Goal: Task Accomplishment & Management: Complete application form

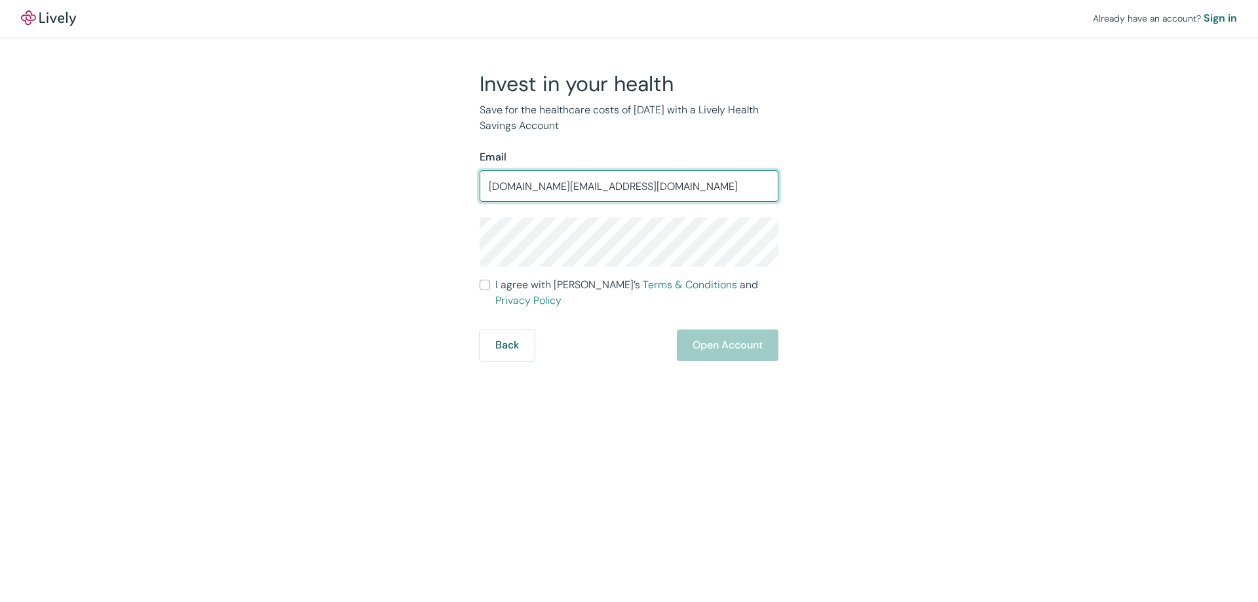
type input "[DOMAIN_NAME][EMAIL_ADDRESS][DOMAIN_NAME]"
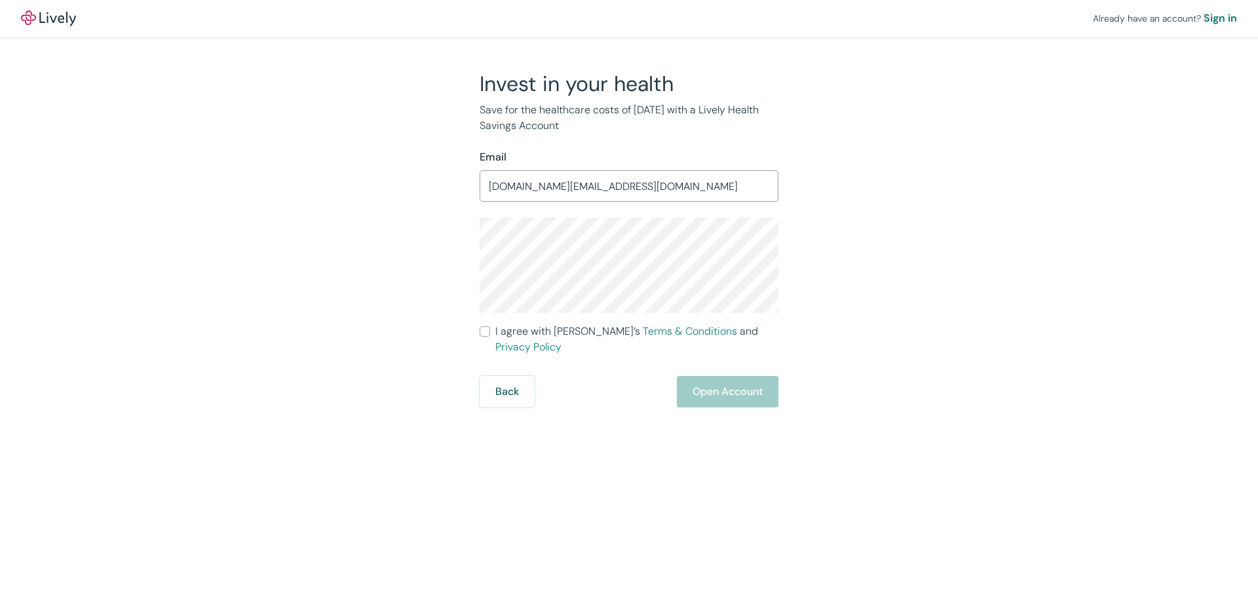
click at [492, 336] on label "I agree with Lively’s Terms & Conditions and Privacy Policy" at bounding box center [629, 339] width 299 height 31
click at [490, 336] on input "I agree with Lively’s Terms & Conditions and Privacy Policy" at bounding box center [485, 331] width 10 height 10
checkbox input "true"
click at [742, 376] on button "Open Account" at bounding box center [728, 391] width 102 height 31
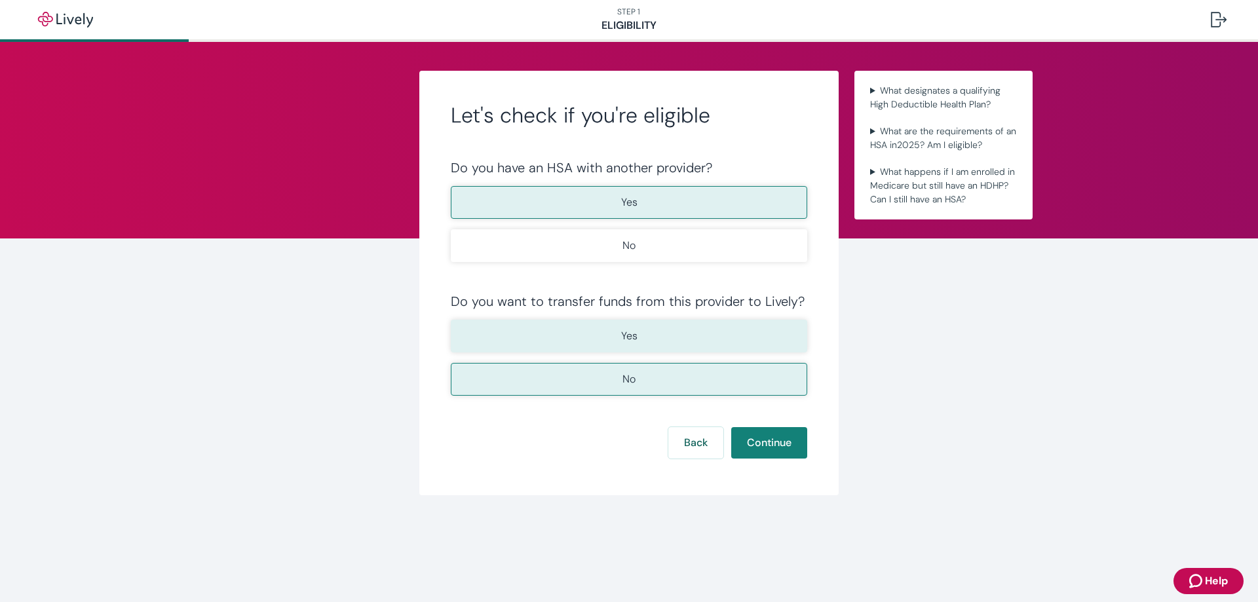
click at [661, 340] on button "Yes" at bounding box center [629, 336] width 357 height 33
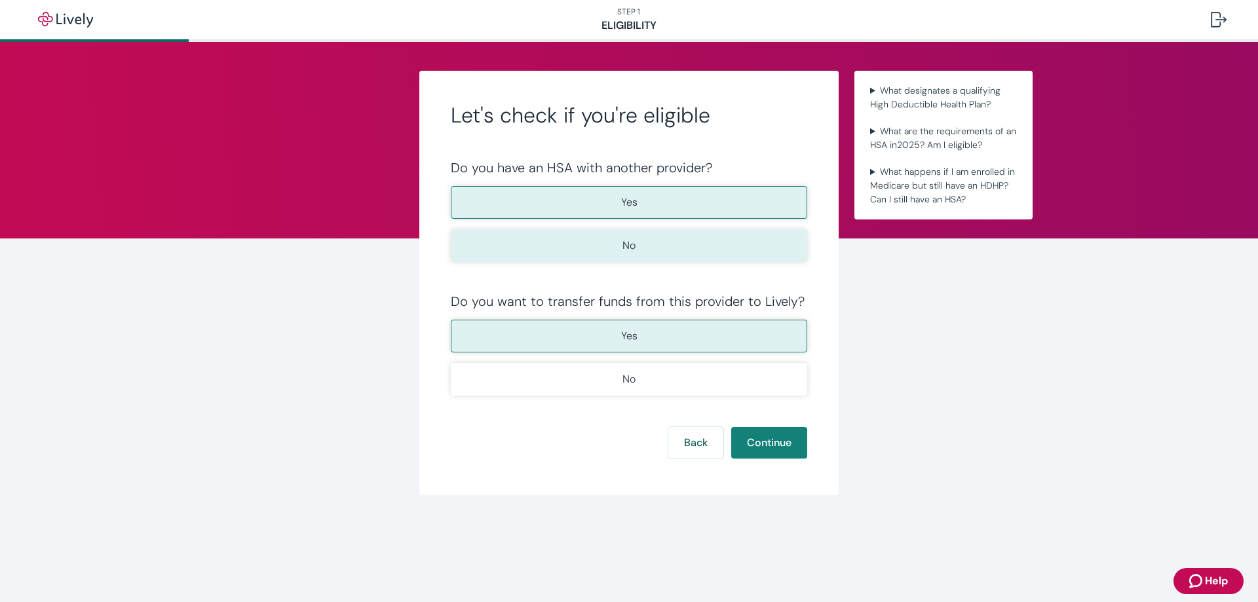
click at [674, 249] on button "No" at bounding box center [629, 245] width 357 height 33
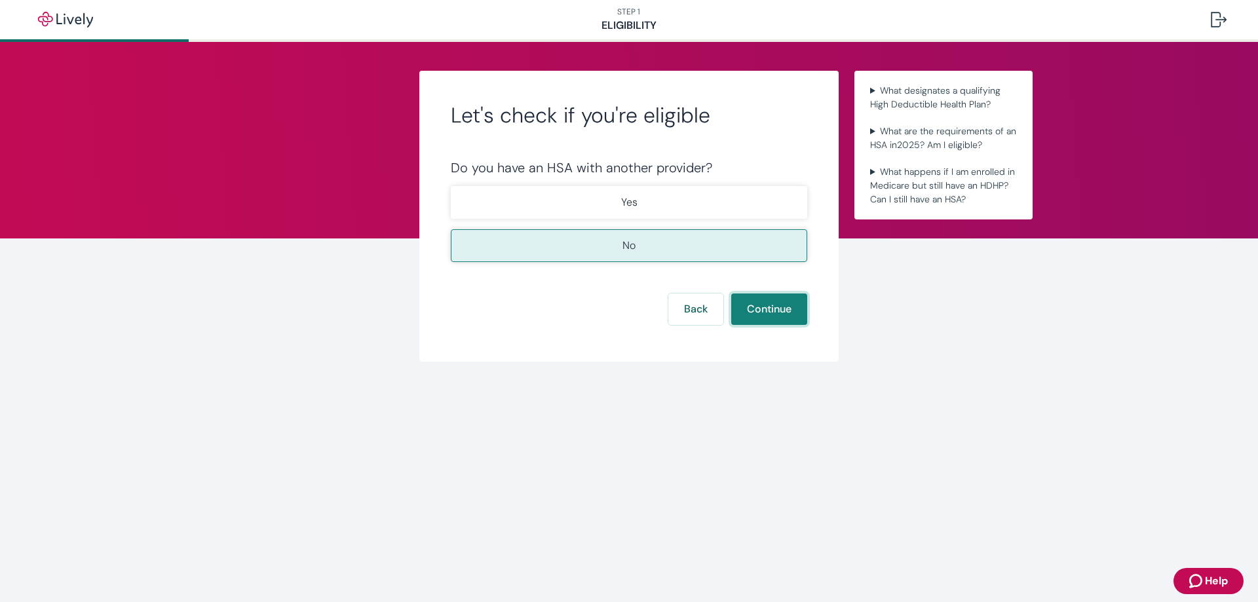
click at [771, 300] on button "Continue" at bounding box center [769, 309] width 76 height 31
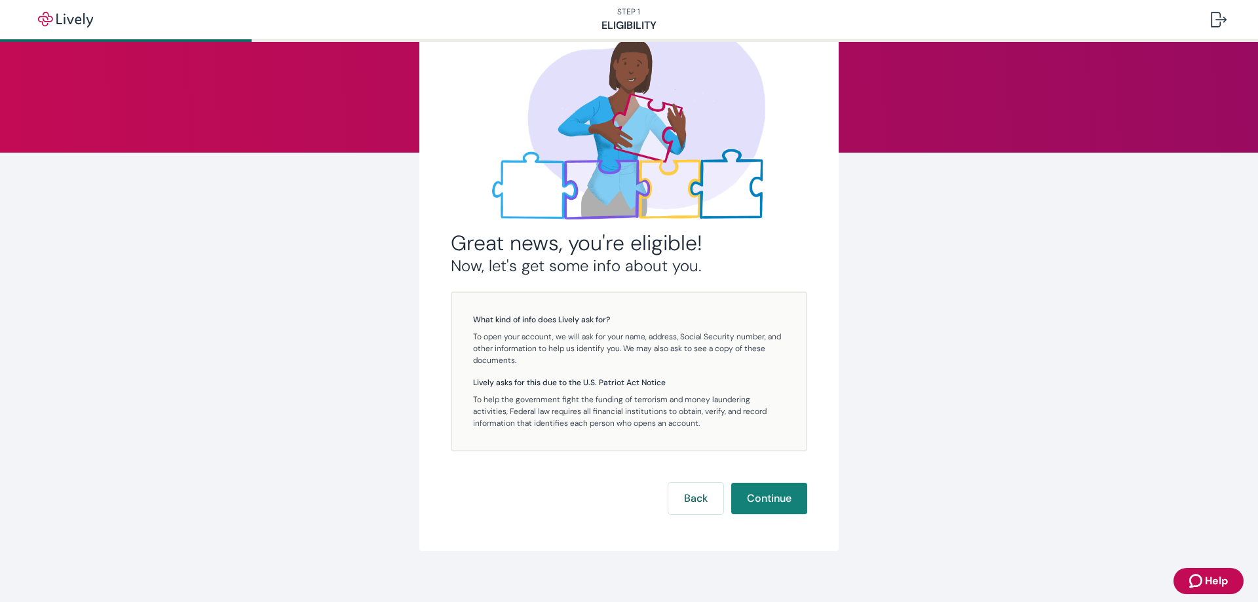
scroll to position [98, 0]
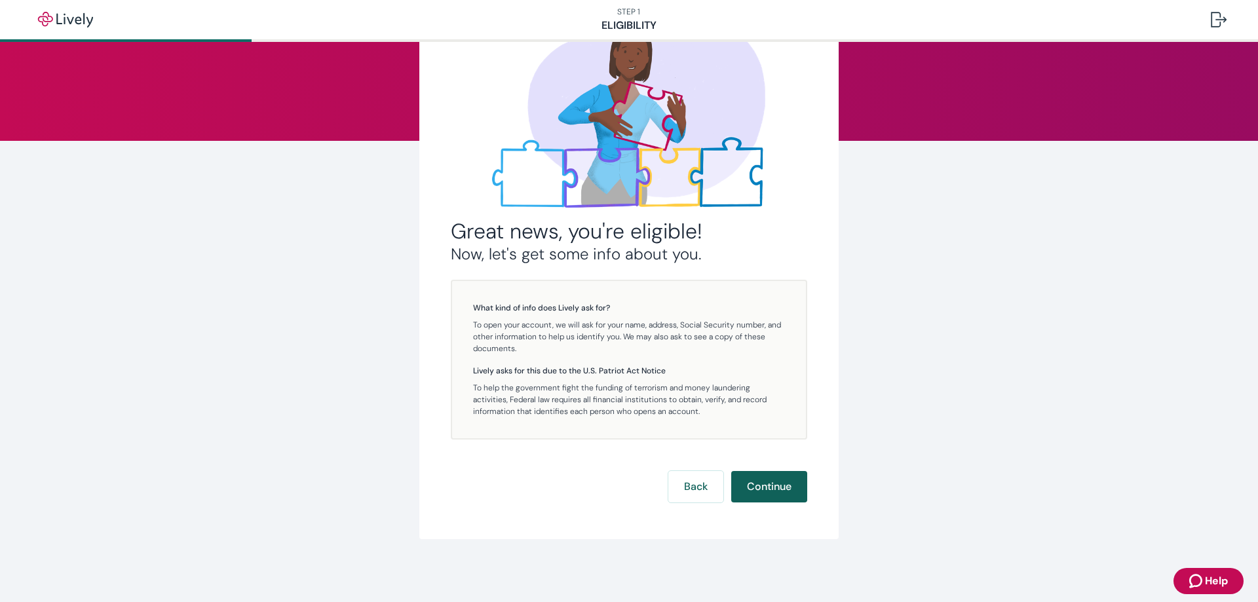
click at [775, 488] on button "Continue" at bounding box center [769, 486] width 76 height 31
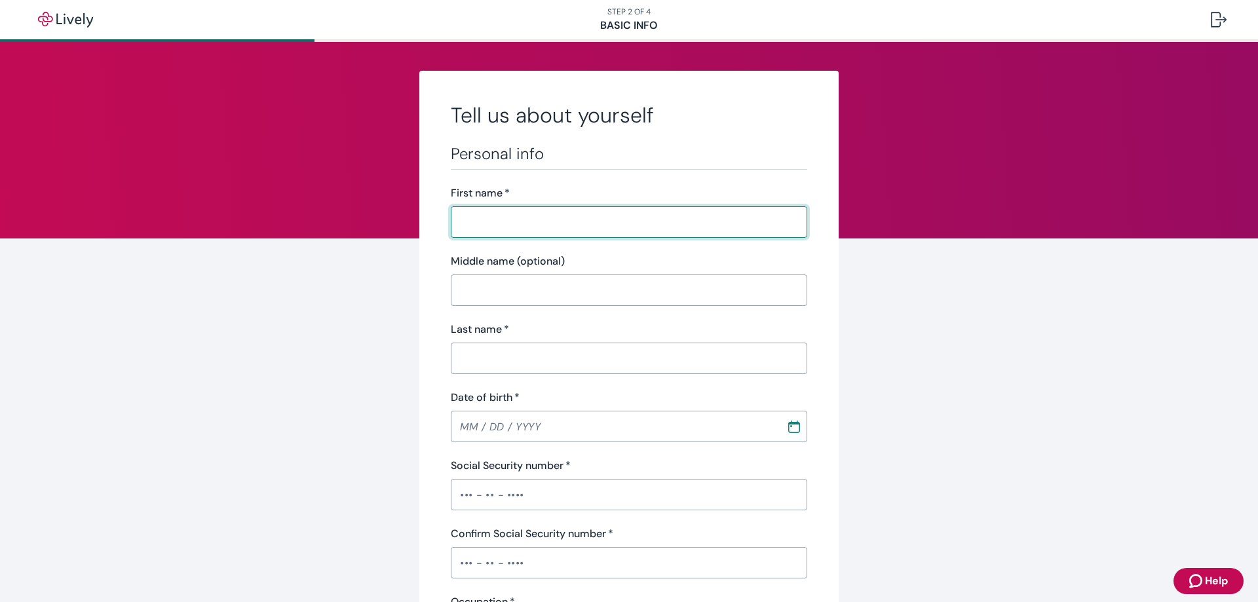
click at [589, 224] on input "First name   *" at bounding box center [629, 222] width 357 height 26
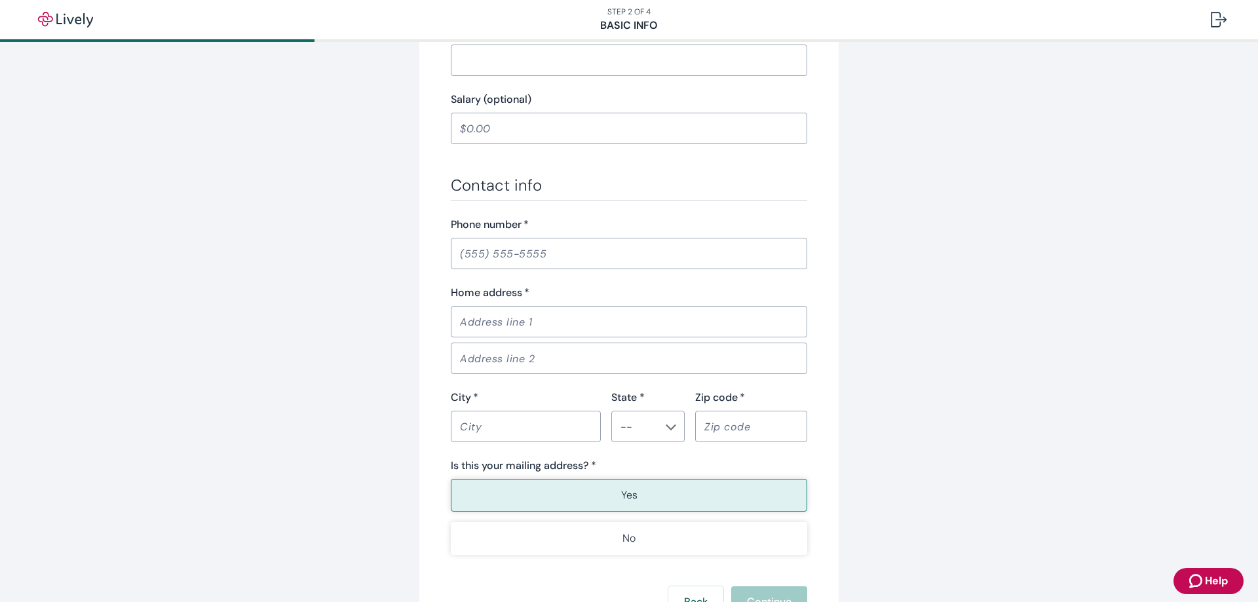
scroll to position [721, 0]
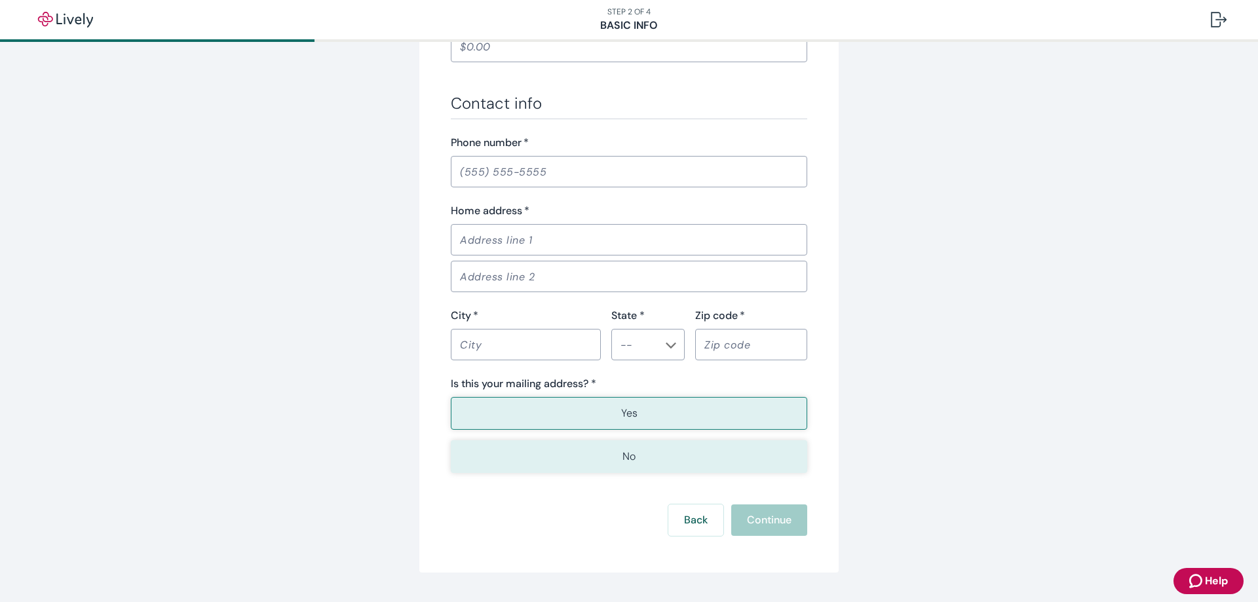
click at [645, 465] on button "No" at bounding box center [629, 456] width 357 height 33
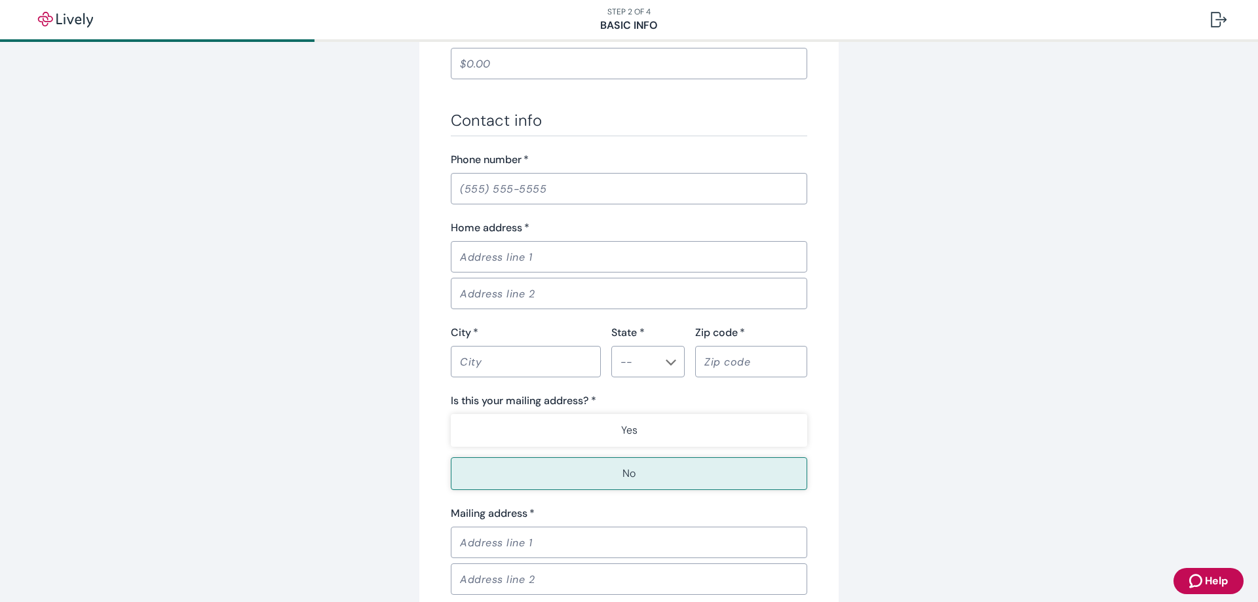
scroll to position [738, 0]
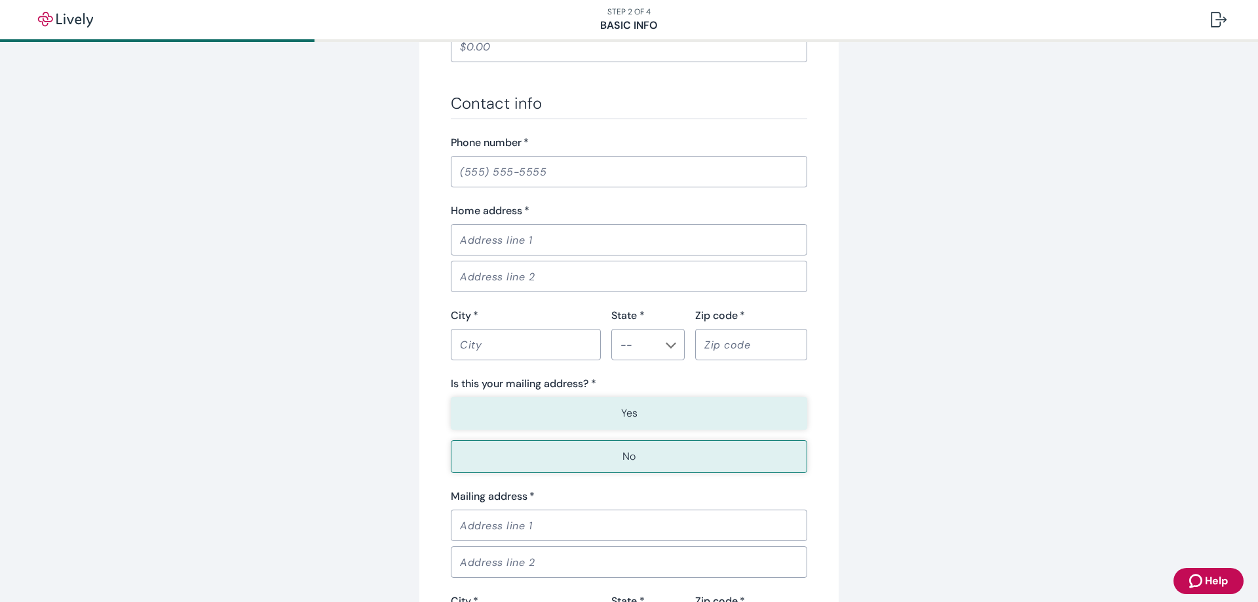
click at [635, 417] on button "Yes" at bounding box center [629, 413] width 357 height 33
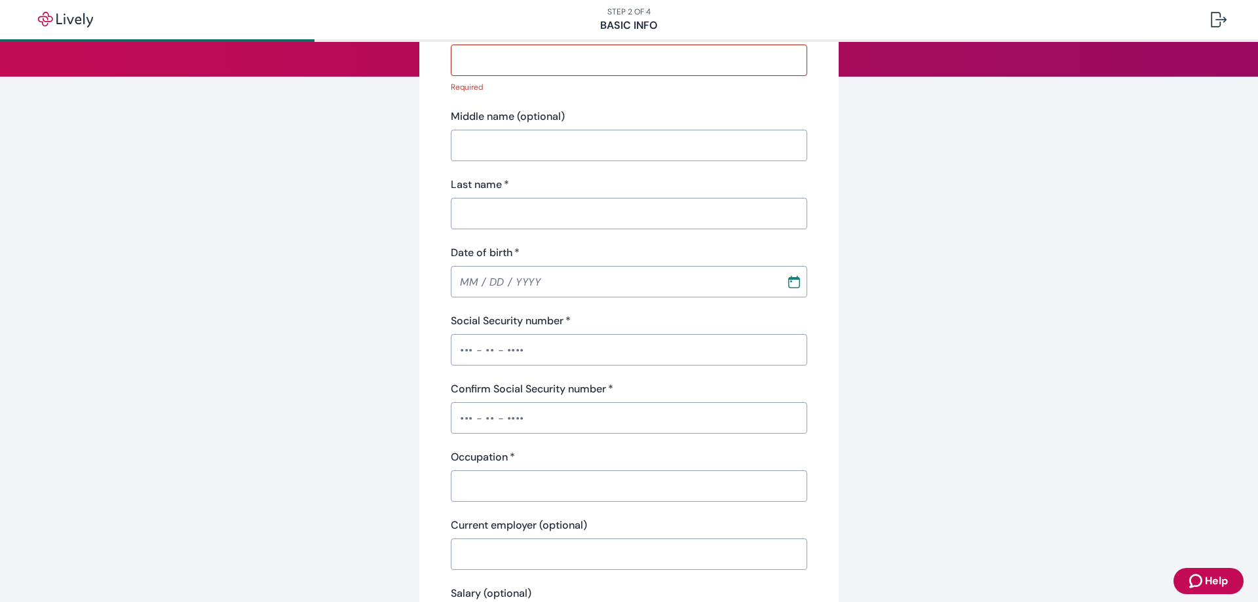
scroll to position [0, 0]
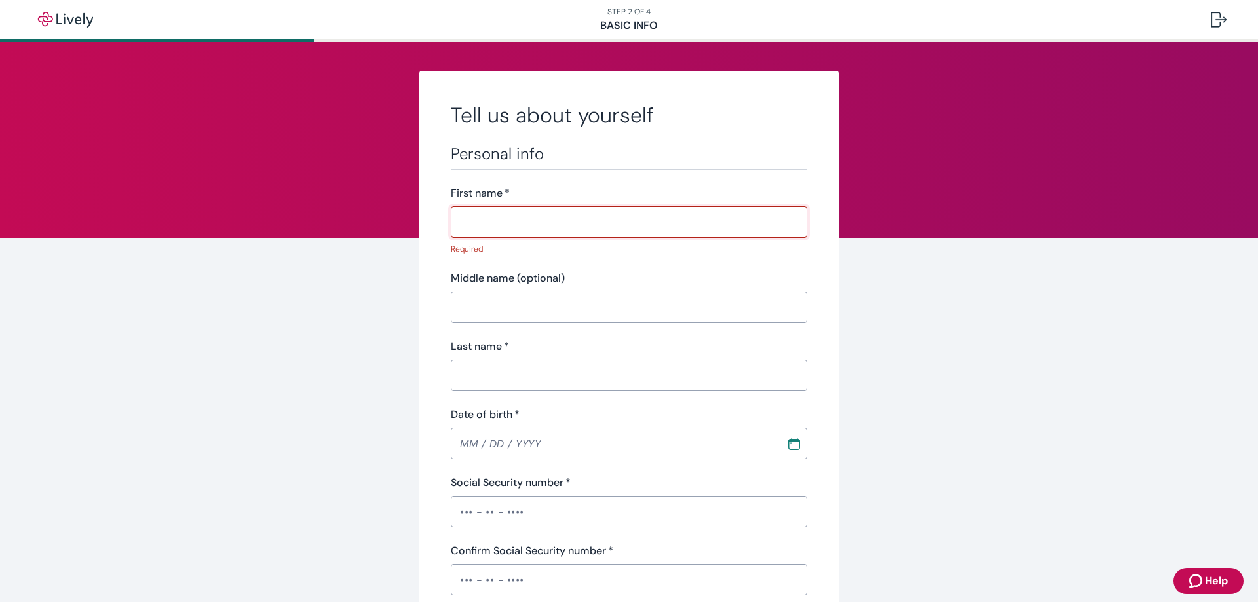
click at [499, 227] on input "First name   *" at bounding box center [629, 222] width 357 height 26
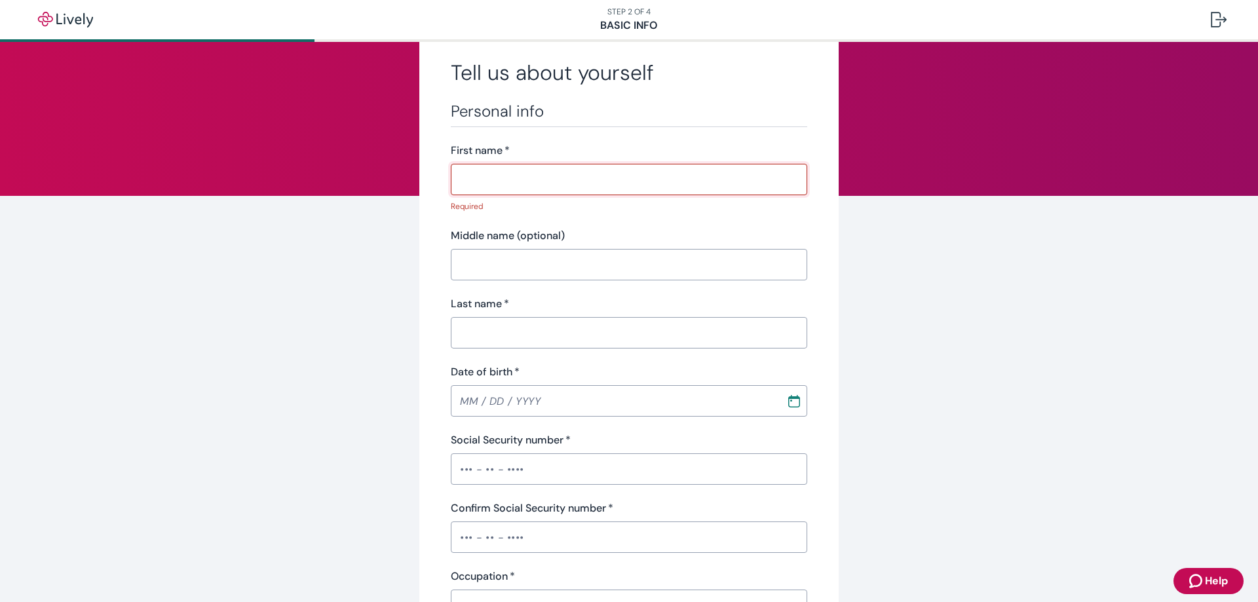
scroll to position [197, 0]
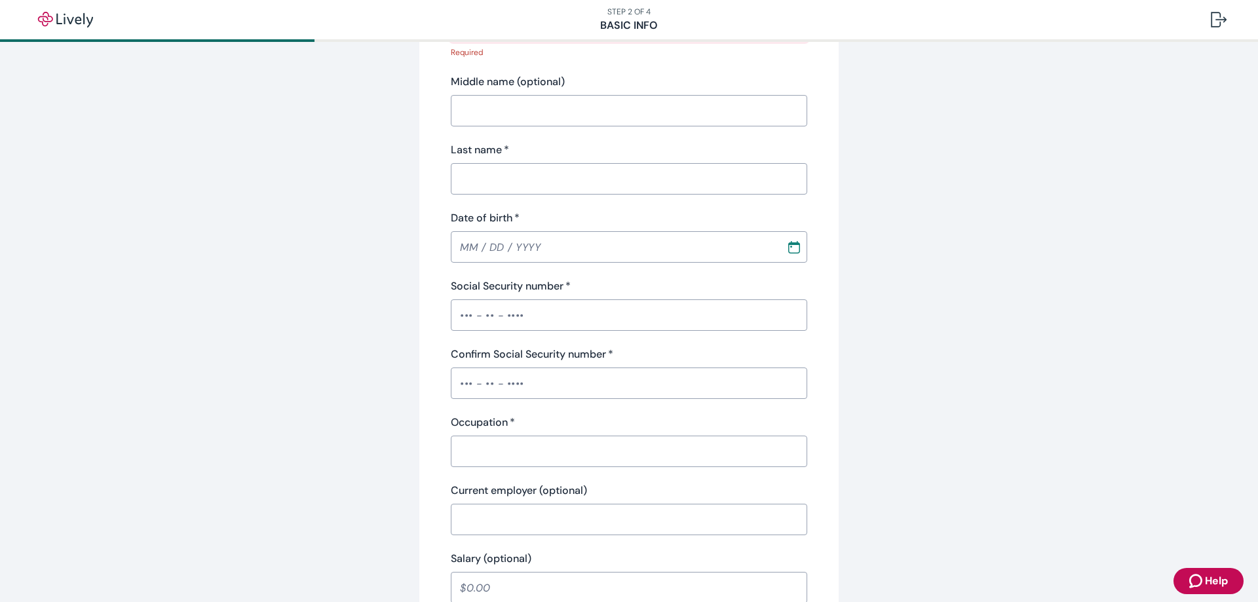
click at [507, 322] on input "Social Security number   *" at bounding box center [629, 315] width 357 height 26
paste input "•••-••-7534"
type input "•••-••-7534"
click at [516, 377] on input "Confirm Social Security number   *" at bounding box center [629, 383] width 357 height 26
paste input "•••-••-7534"
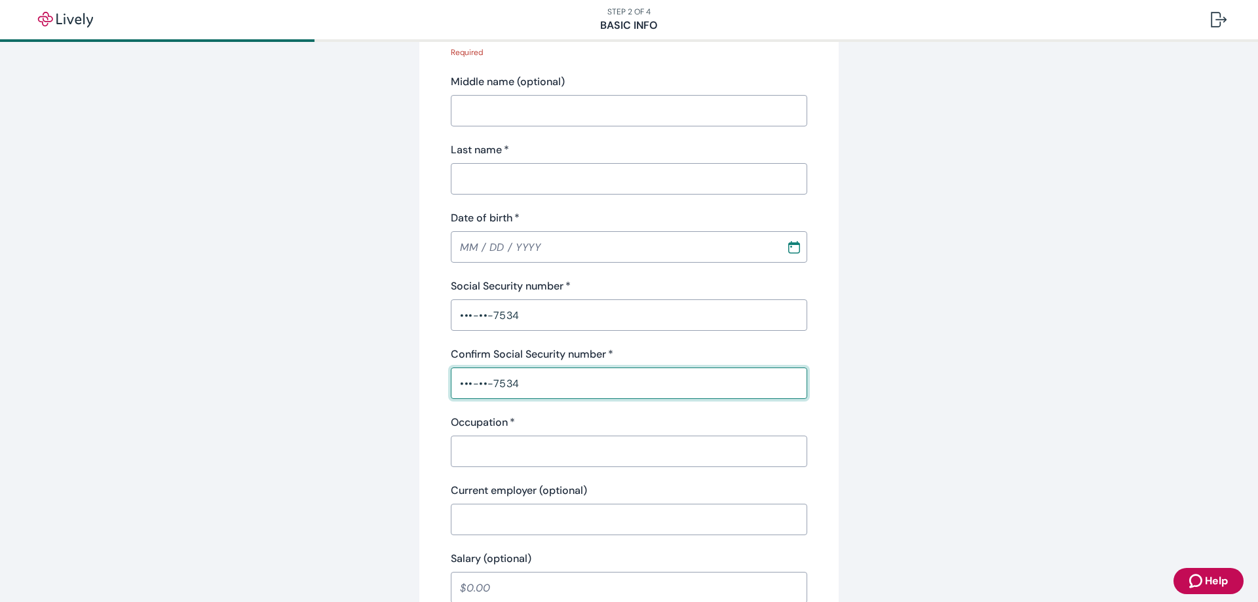
type input "•••-••-7534"
click at [1045, 237] on div "Tell us about yourself Personal info First name   * ​ Required Middle name (opt…" at bounding box center [629, 511] width 1258 height 1332
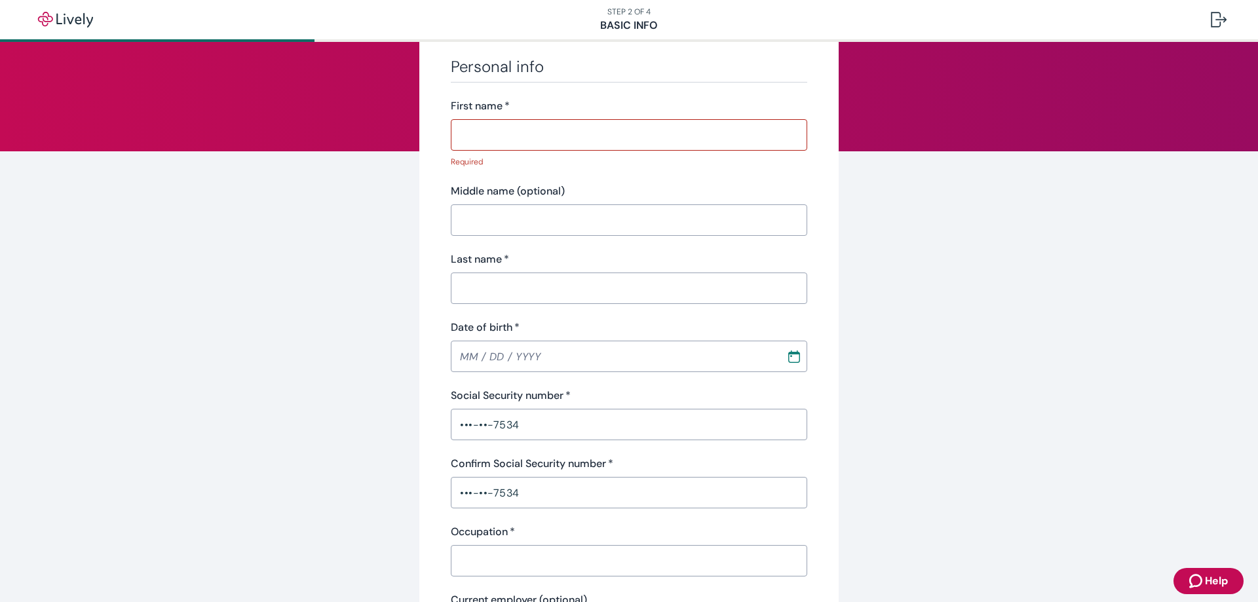
scroll to position [0, 0]
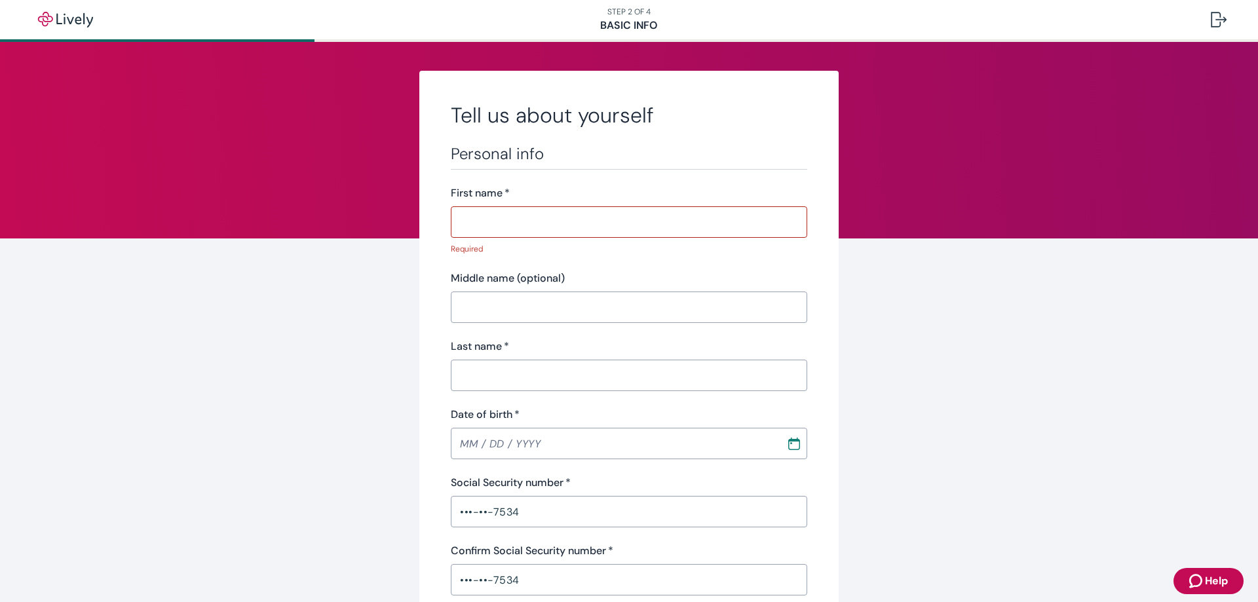
click at [519, 218] on input "First name   *" at bounding box center [629, 222] width 357 height 26
paste input "SHERRY WOODRUFF"
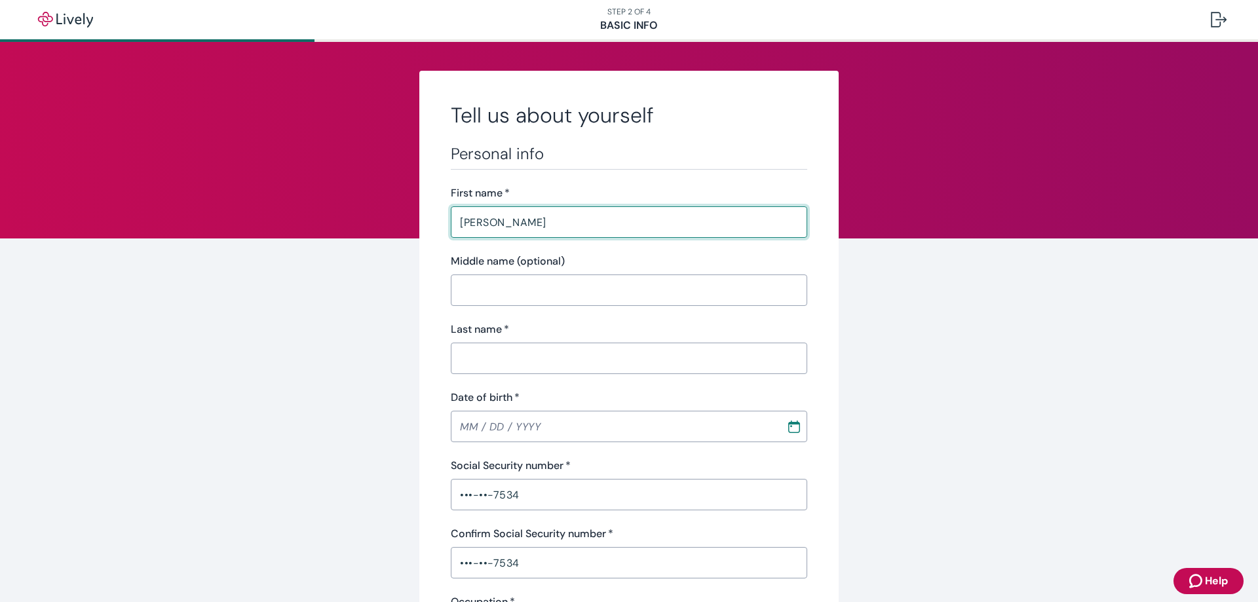
click at [524, 222] on input "SHERRY WOODRUFF" at bounding box center [629, 222] width 357 height 26
type input "SHERRY"
click at [503, 359] on input "Last name   *" at bounding box center [629, 358] width 357 height 26
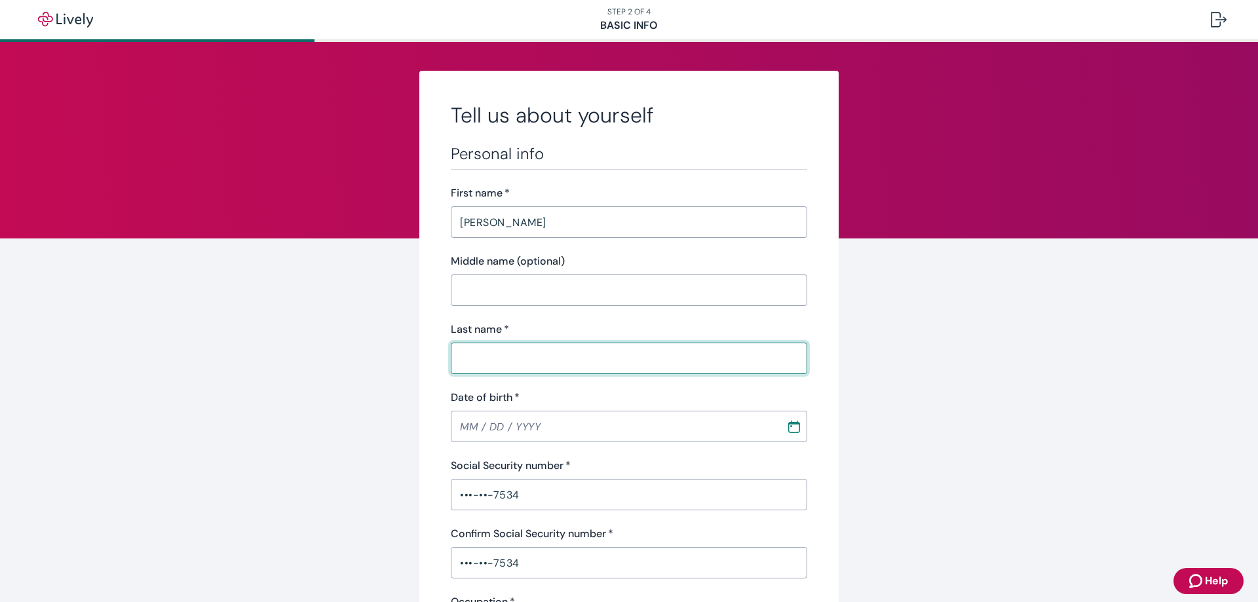
paste input "WOODRUFF"
type input "WOODRUFF"
click at [520, 222] on input "SHERRY" at bounding box center [629, 222] width 357 height 26
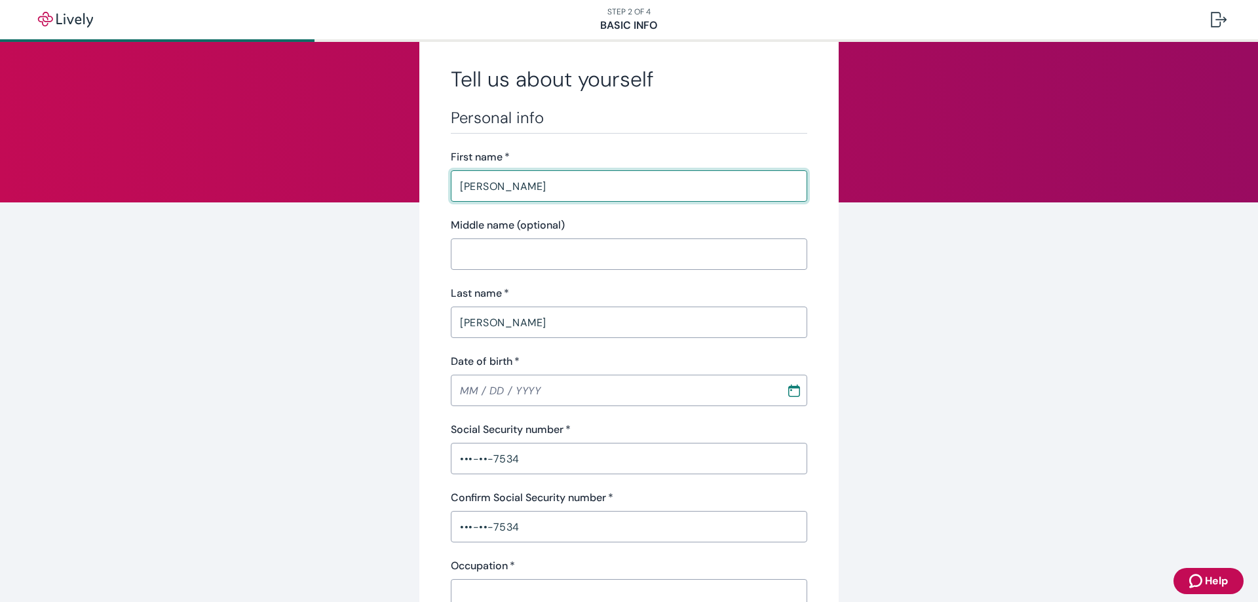
scroll to position [66, 0]
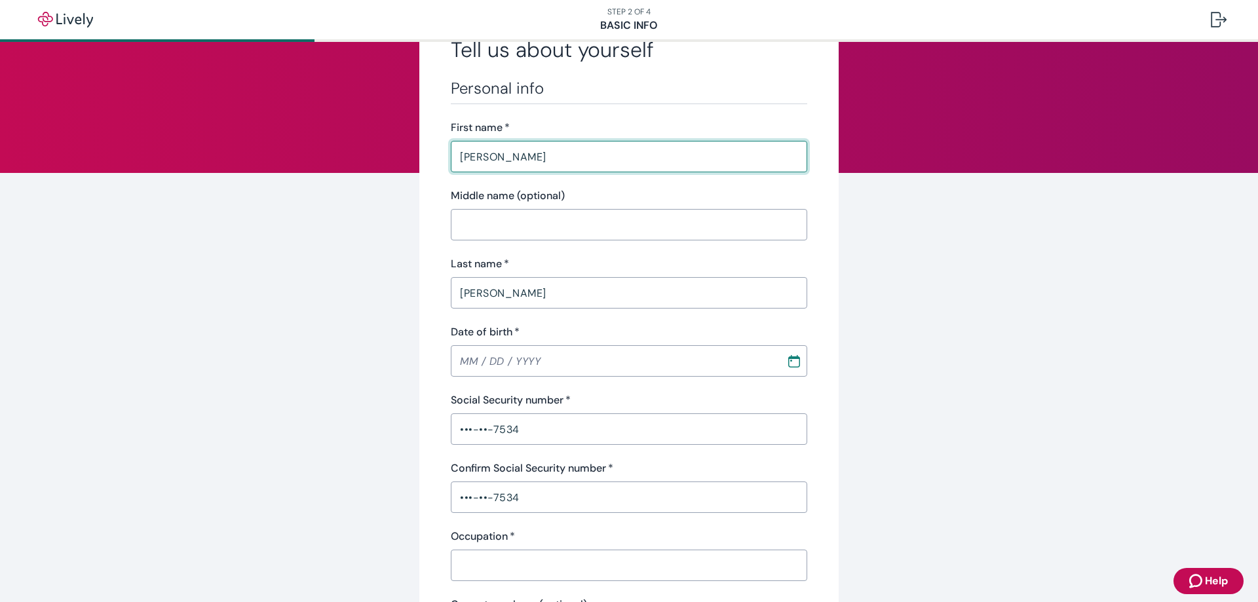
click at [572, 364] on input "Date of birth   *" at bounding box center [614, 361] width 326 height 26
type input "MM / DD / YYYY"
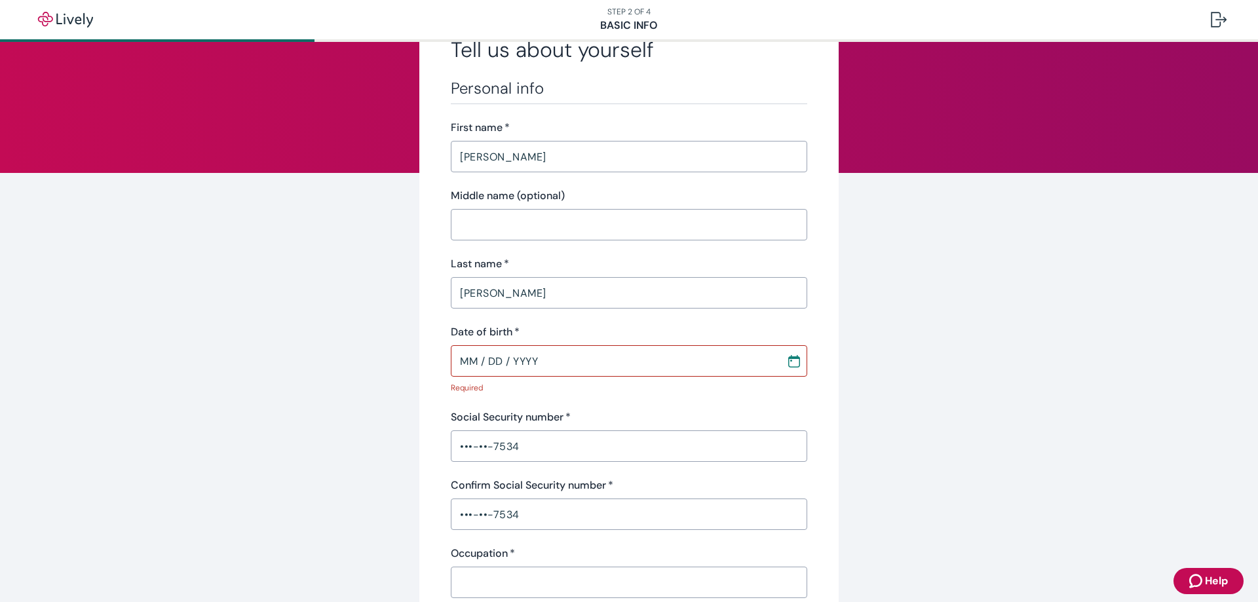
click at [470, 362] on input "Date of birth   *" at bounding box center [614, 361] width 326 height 26
click at [788, 356] on icon "Calendar" at bounding box center [794, 361] width 12 height 12
click at [667, 387] on div "October 2007" at bounding box center [638, 397] width 60 height 24
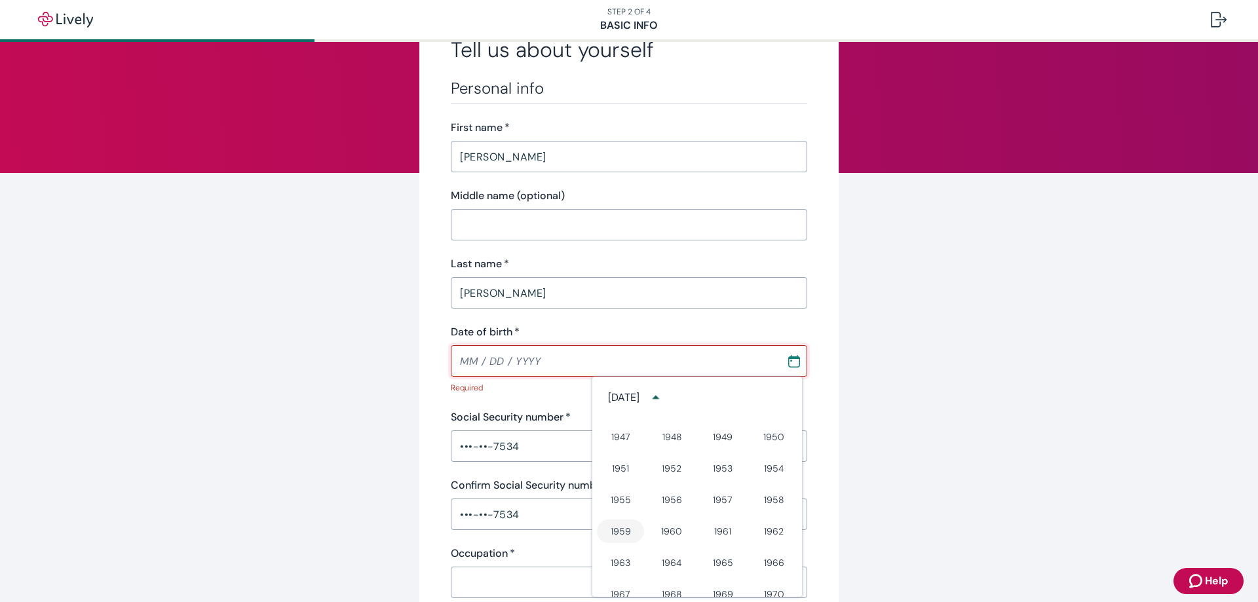
click at [623, 535] on button "1959" at bounding box center [620, 532] width 47 height 24
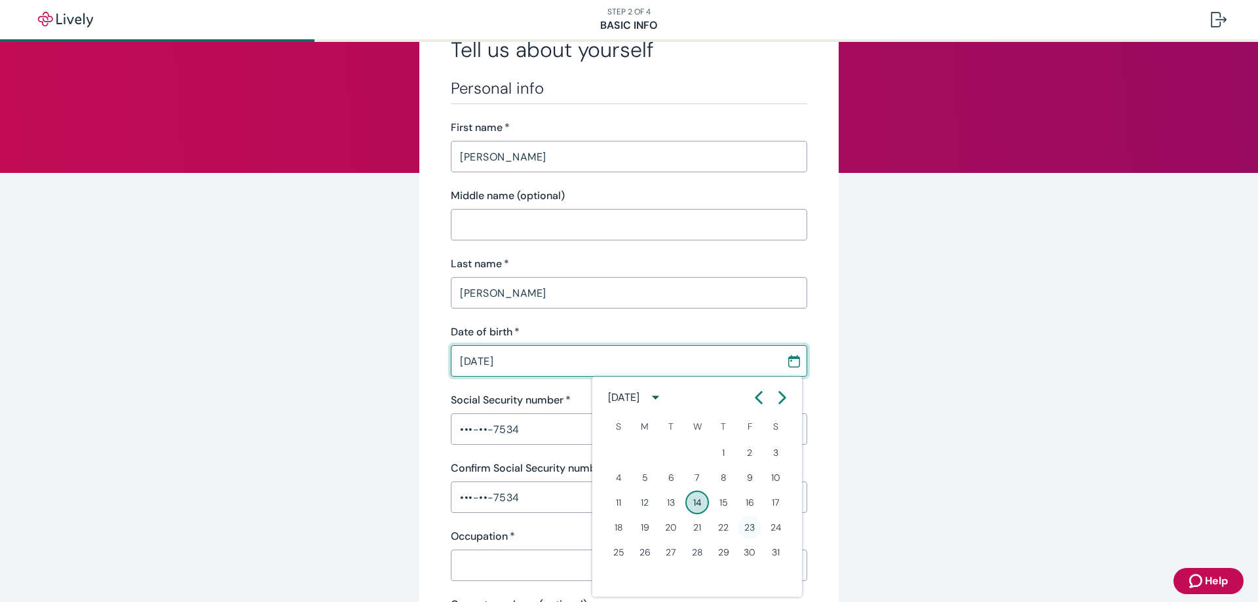
click at [751, 526] on button "23" at bounding box center [750, 528] width 24 height 24
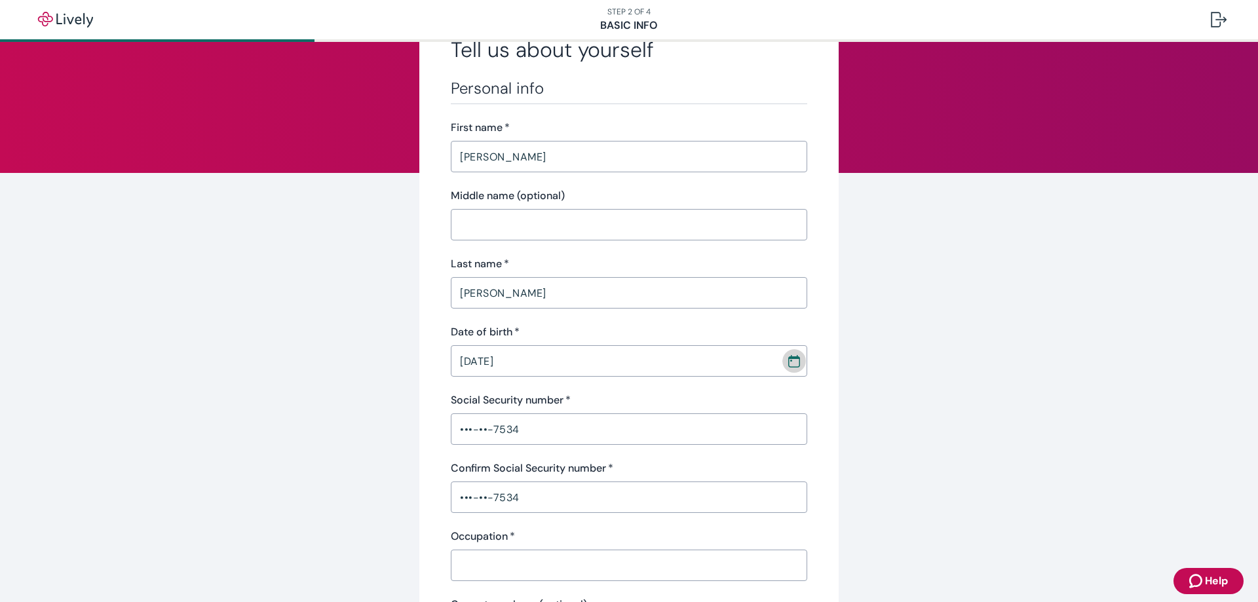
click at [788, 353] on button "Choose date, selected date is Oct 23, 1959" at bounding box center [795, 361] width 24 height 24
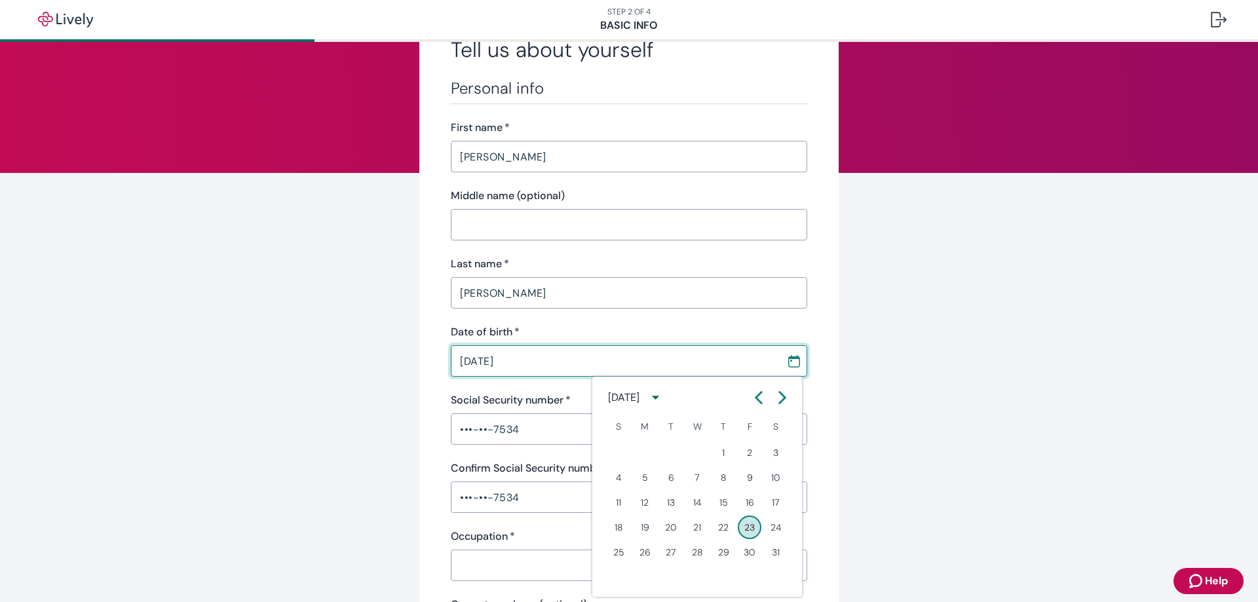
click at [755, 396] on icon "Calendar left arrow" at bounding box center [758, 397] width 13 height 13
click at [696, 526] on button "23" at bounding box center [698, 528] width 24 height 24
type input "09 / 23 / 1959"
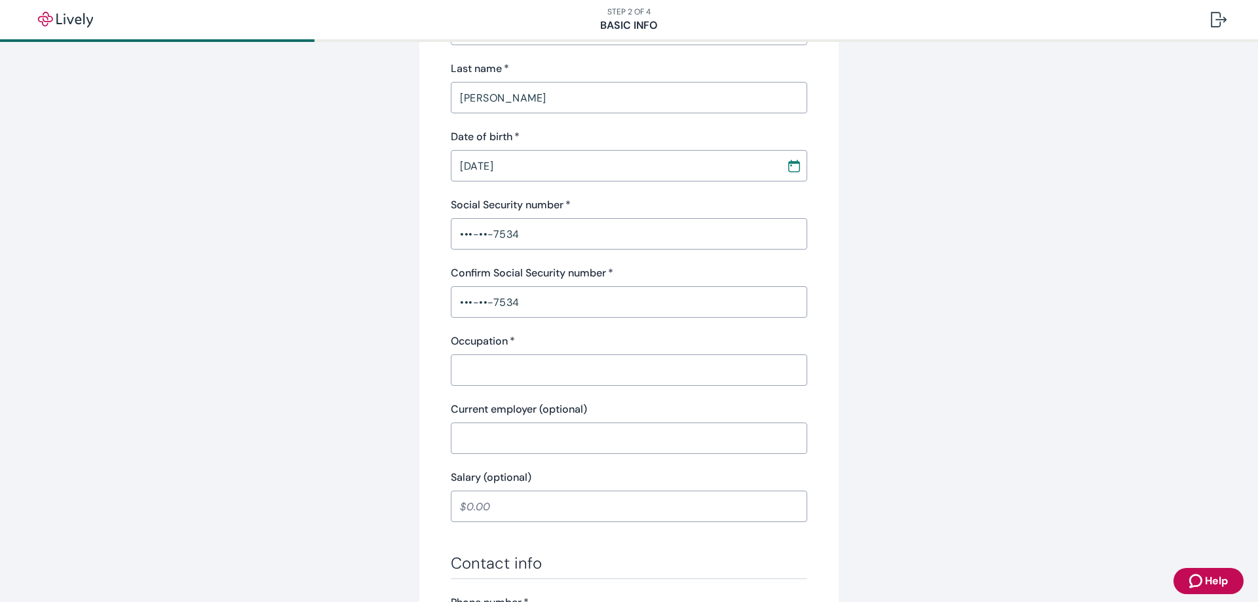
scroll to position [262, 0]
click at [578, 377] on input "Occupation   *" at bounding box center [629, 369] width 357 height 26
click at [572, 375] on input "Occupation   *" at bounding box center [629, 369] width 357 height 26
click at [570, 425] on div "Current employer (optional) ​" at bounding box center [629, 426] width 357 height 52
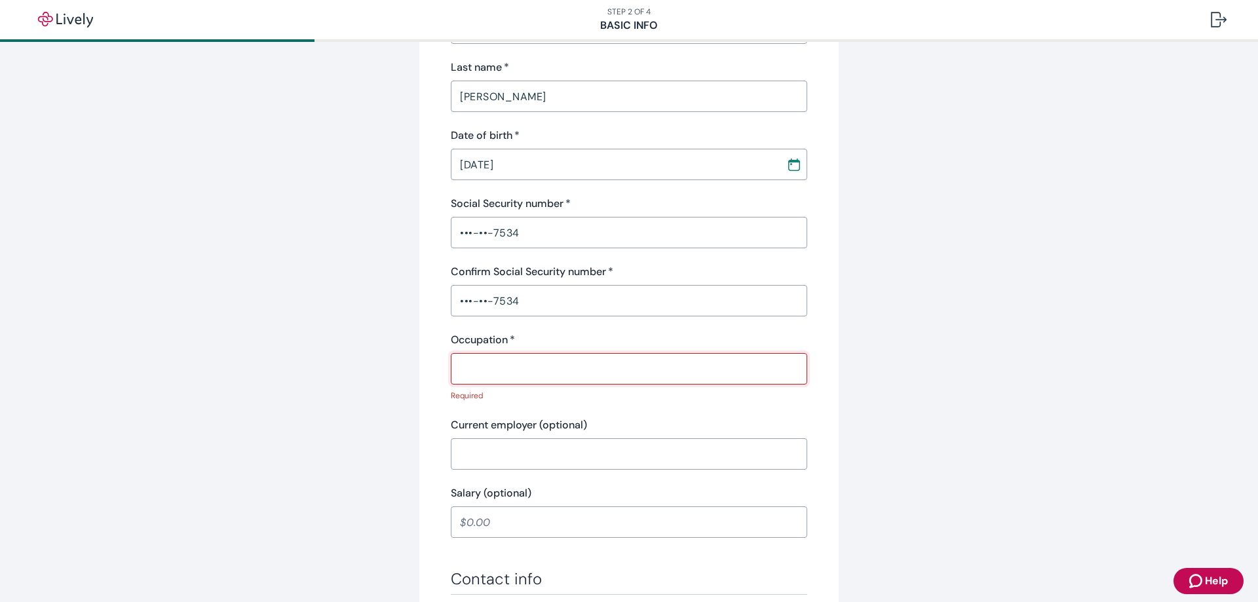
click at [518, 368] on input "Occupation   *" at bounding box center [629, 369] width 357 height 26
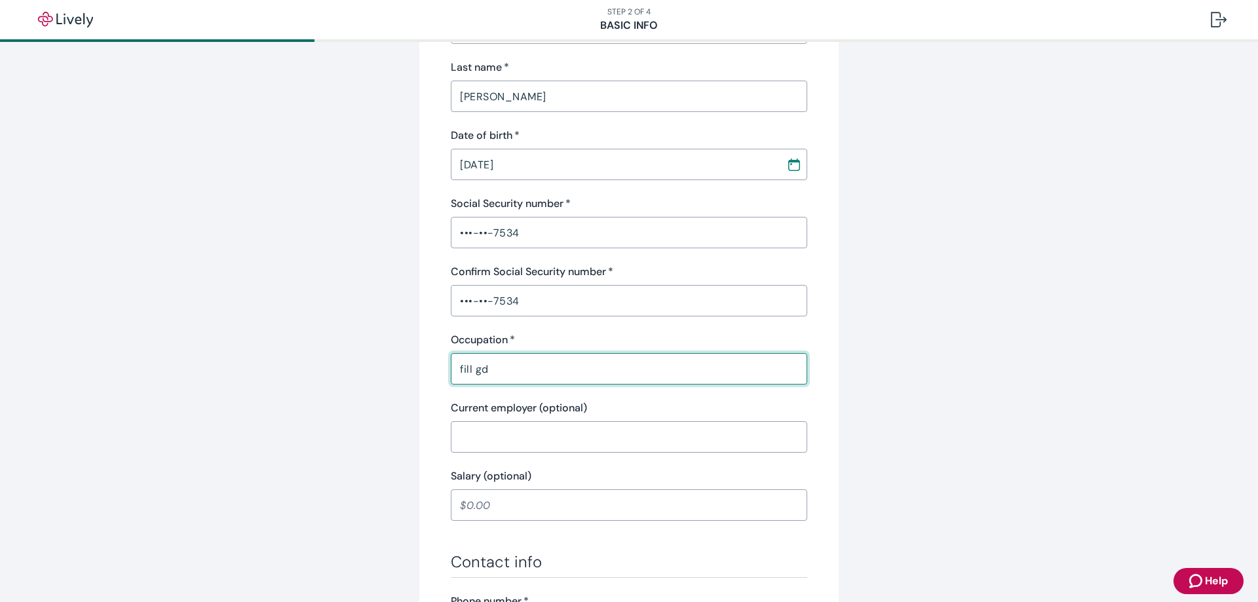
type input "fill gd"
click at [503, 433] on input "Current employer (optional)" at bounding box center [629, 437] width 357 height 26
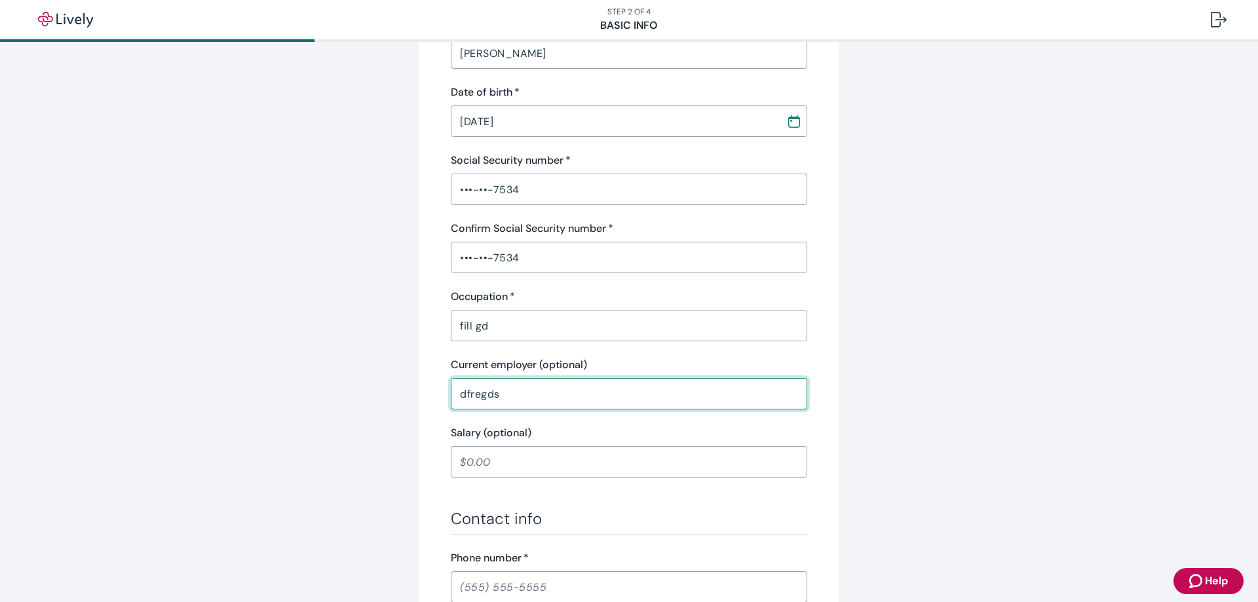
scroll to position [459, 0]
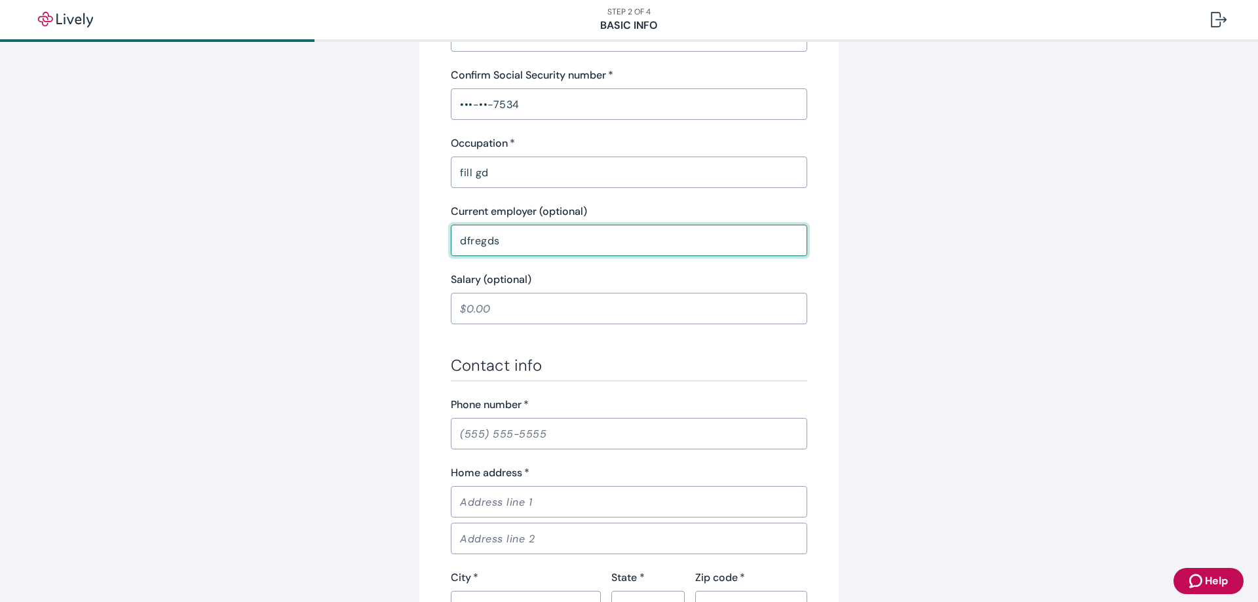
type input "dfregds"
click at [493, 309] on input "Salary (optional)" at bounding box center [629, 309] width 357 height 26
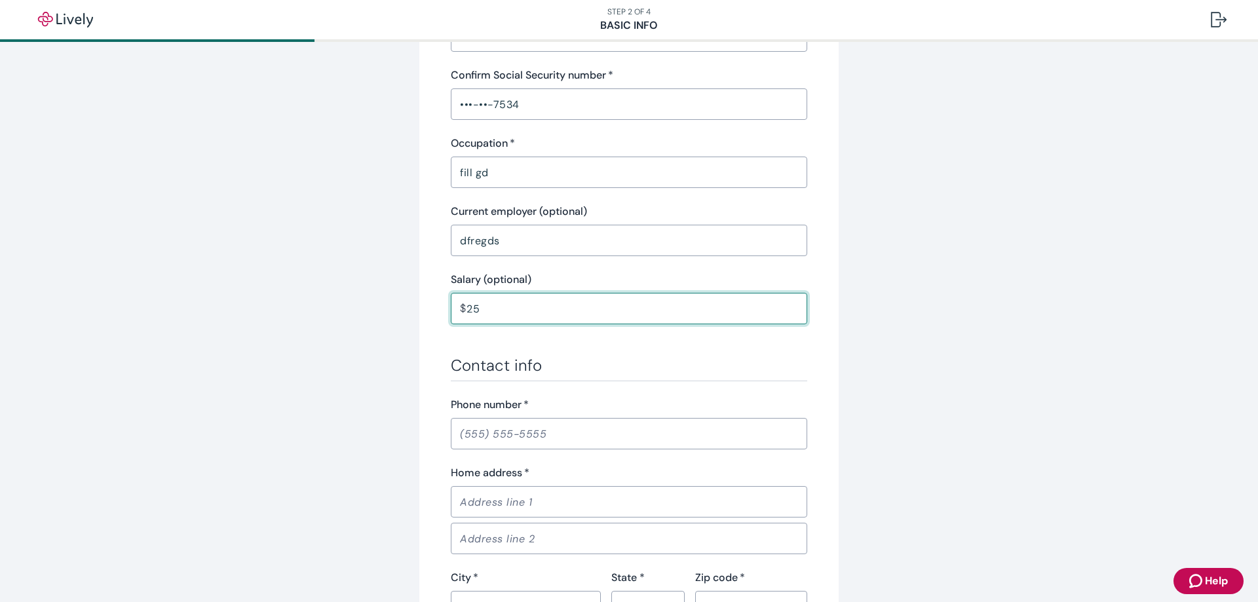
type input "2"
click at [497, 427] on input "Phone number   *" at bounding box center [629, 434] width 357 height 26
drag, startPoint x: 482, startPoint y: 310, endPoint x: 462, endPoint y: 311, distance: 20.3
click at [467, 311] on input "700.00" at bounding box center [637, 309] width 341 height 26
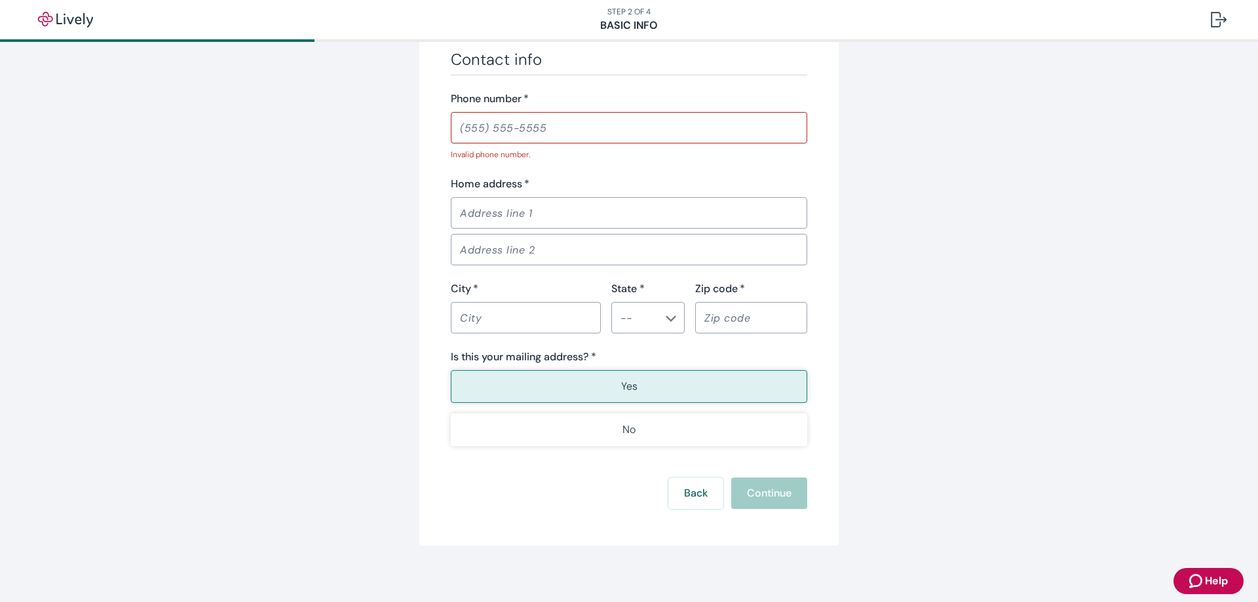
scroll to position [771, 0]
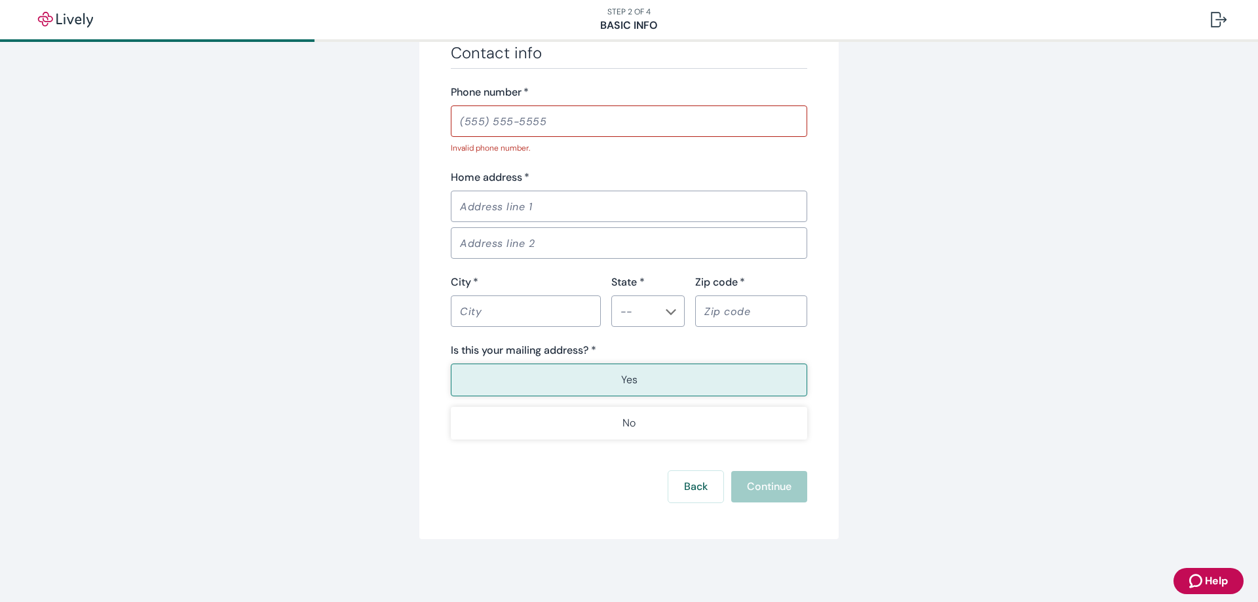
type input "200.00"
click at [491, 214] on input "Home address   *" at bounding box center [629, 206] width 357 height 26
click at [569, 309] on div "City   * ​" at bounding box center [526, 301] width 150 height 52
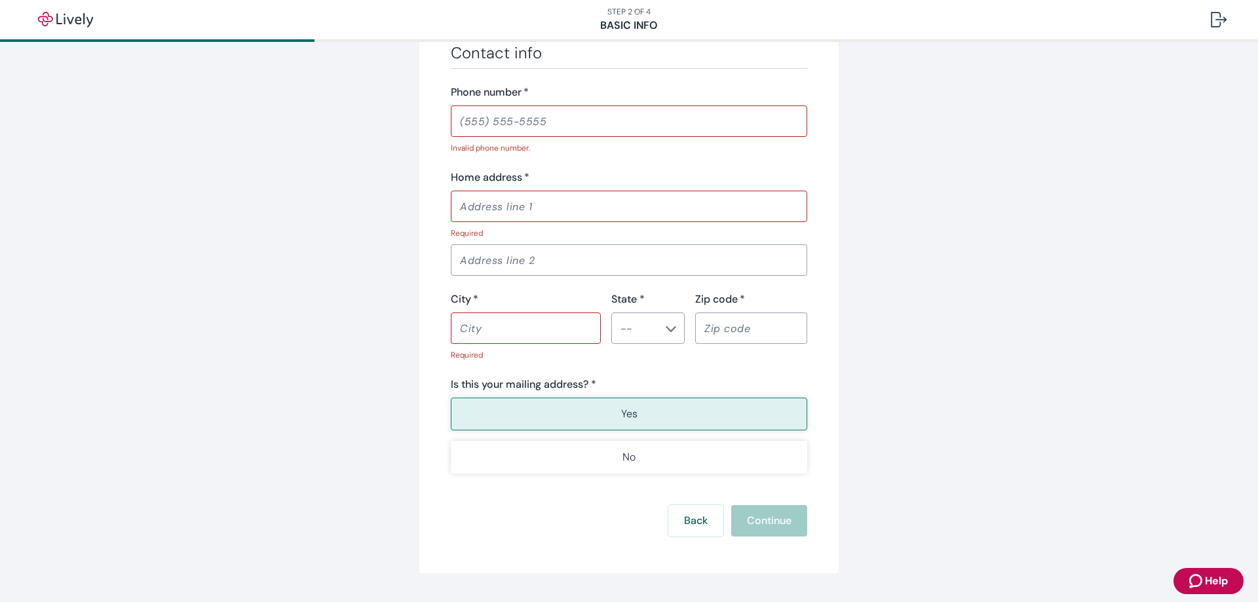
click at [492, 334] on input "City   *" at bounding box center [526, 328] width 150 height 26
paste input "ANAPOLIS"
type input "ANAPOLIS"
click at [647, 328] on input "State *" at bounding box center [637, 328] width 44 height 18
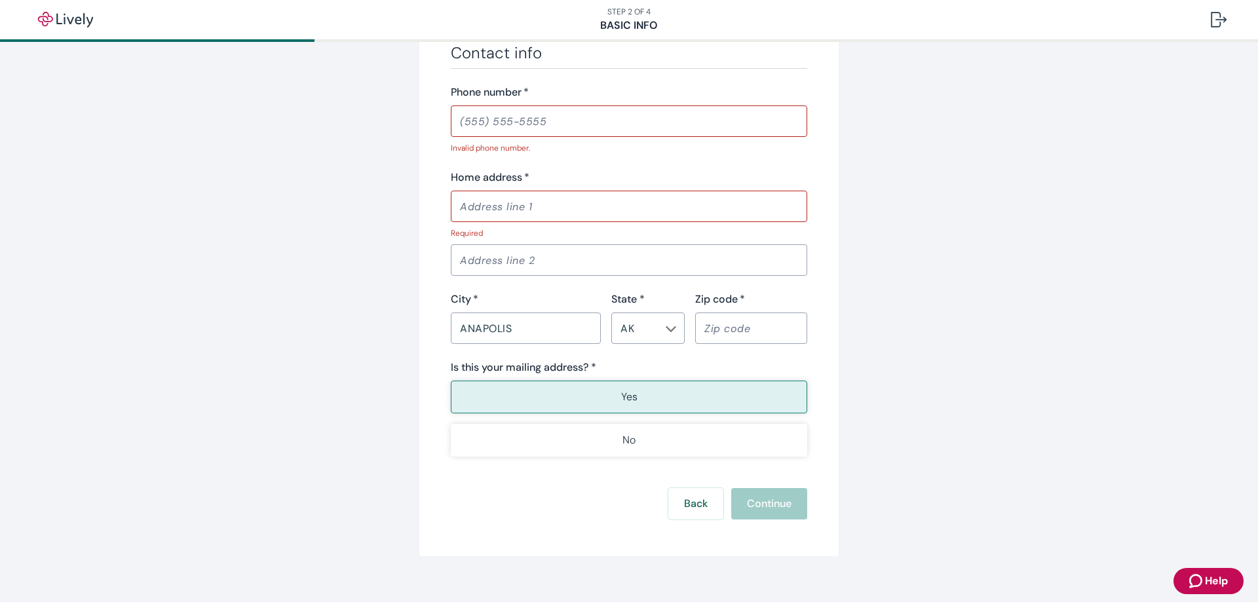
click at [700, 323] on input "Zip code   *" at bounding box center [751, 328] width 112 height 26
click at [679, 326] on div "AK ​" at bounding box center [647, 328] width 73 height 31
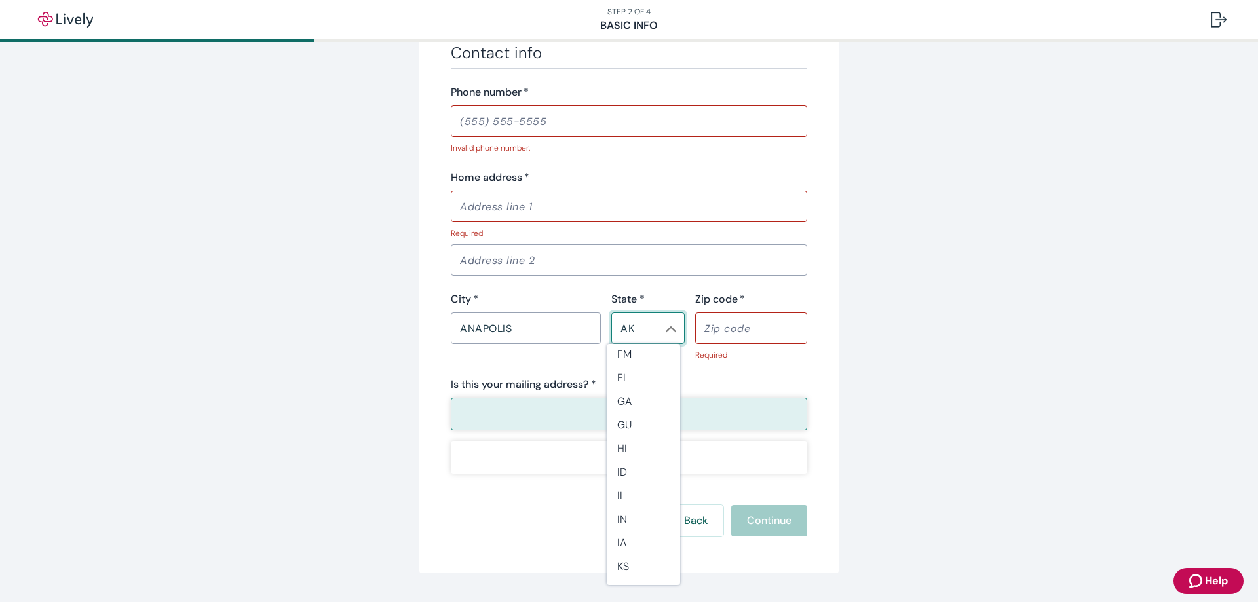
scroll to position [262, 0]
click at [630, 496] on li "IN" at bounding box center [643, 502] width 73 height 24
type input "IN"
drag, startPoint x: 1068, startPoint y: 326, endPoint x: 958, endPoint y: 341, distance: 111.1
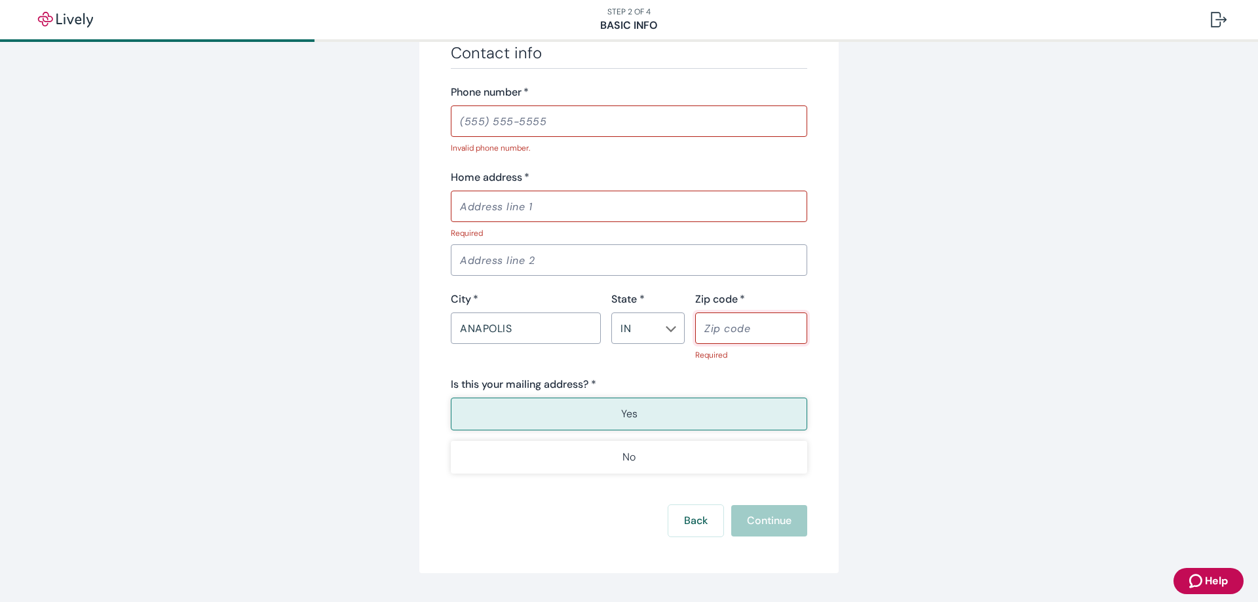
drag, startPoint x: 738, startPoint y: 332, endPoint x: 722, endPoint y: 328, distance: 16.1
click at [722, 328] on input "Zip code   *" at bounding box center [751, 328] width 112 height 26
paste input "46226"
type input "46226"
click at [520, 203] on input "Home address   *" at bounding box center [629, 206] width 357 height 26
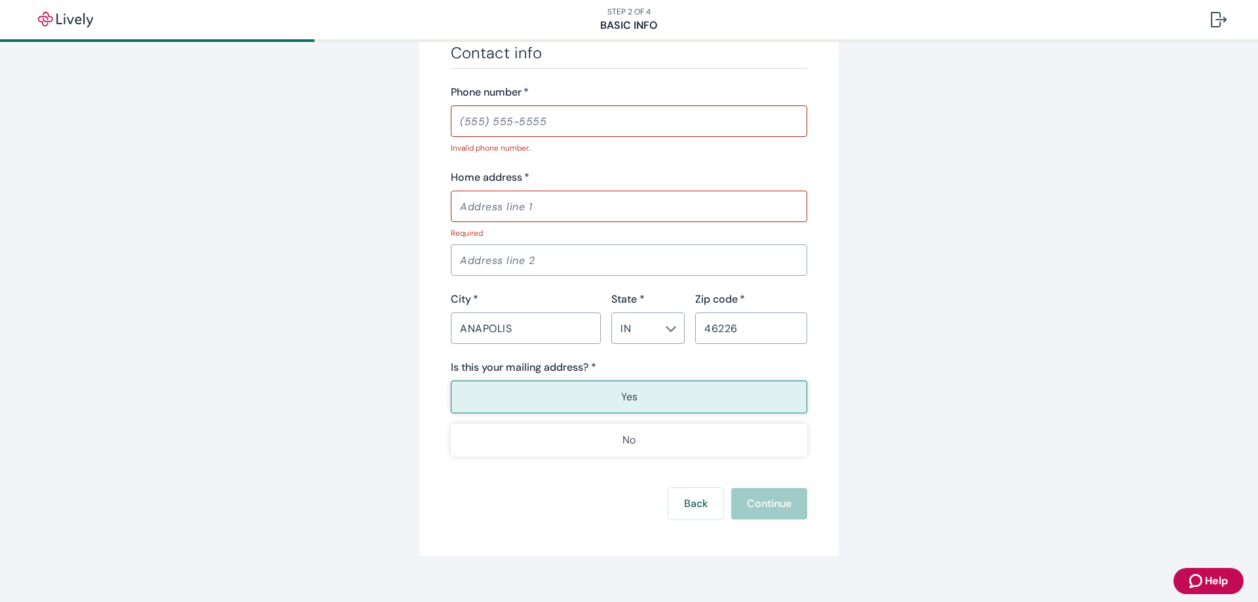
click at [511, 203] on input "Home address   *" at bounding box center [629, 206] width 357 height 26
paste input "4114 N BUTLER AVE"
type input "4114 N BUTLER AVE"
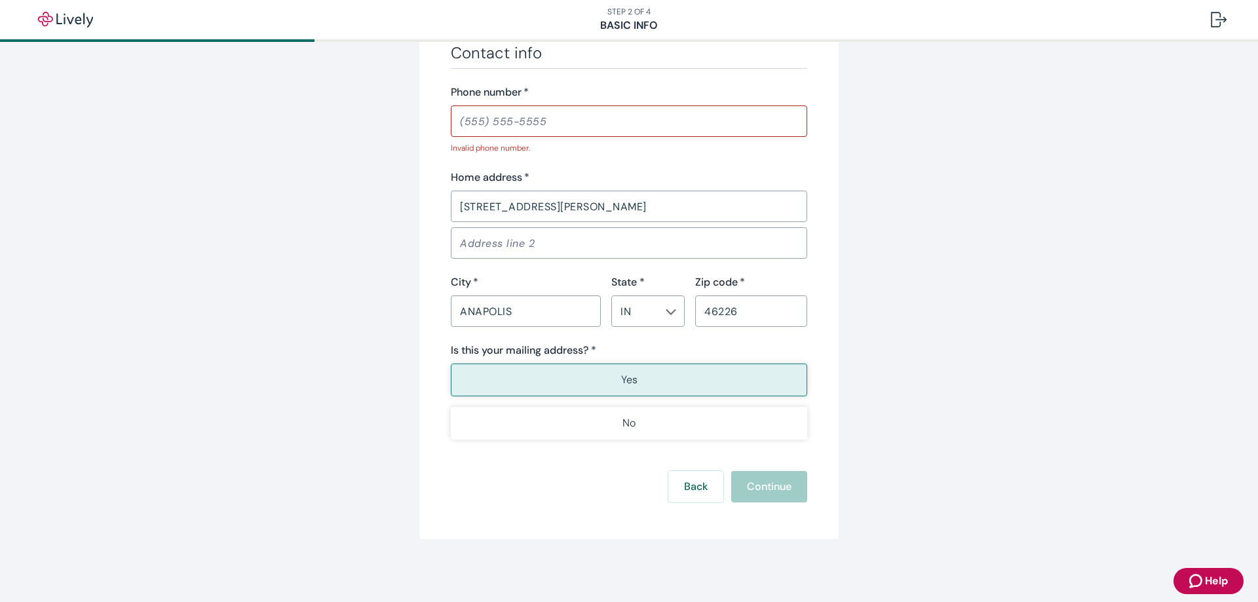
click at [590, 128] on input "Phone number   *" at bounding box center [629, 121] width 357 height 26
click at [515, 113] on input "Phone number   *" at bounding box center [629, 121] width 357 height 26
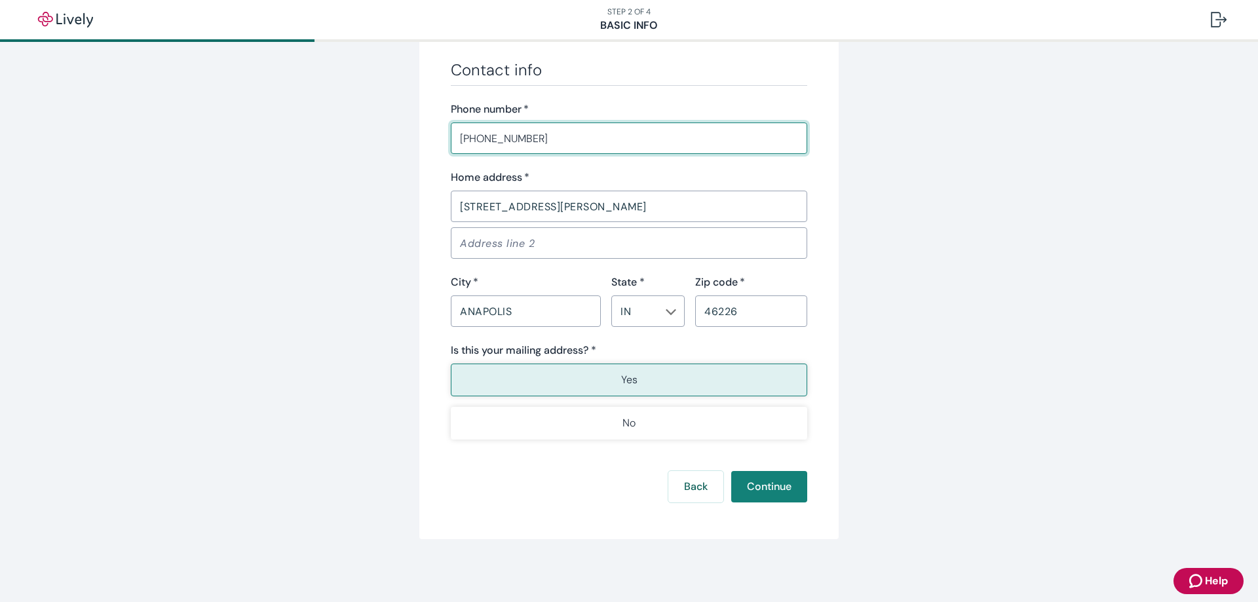
scroll to position [754, 0]
type input "(438) 619-6455"
click at [773, 491] on button "Continue" at bounding box center [769, 486] width 76 height 31
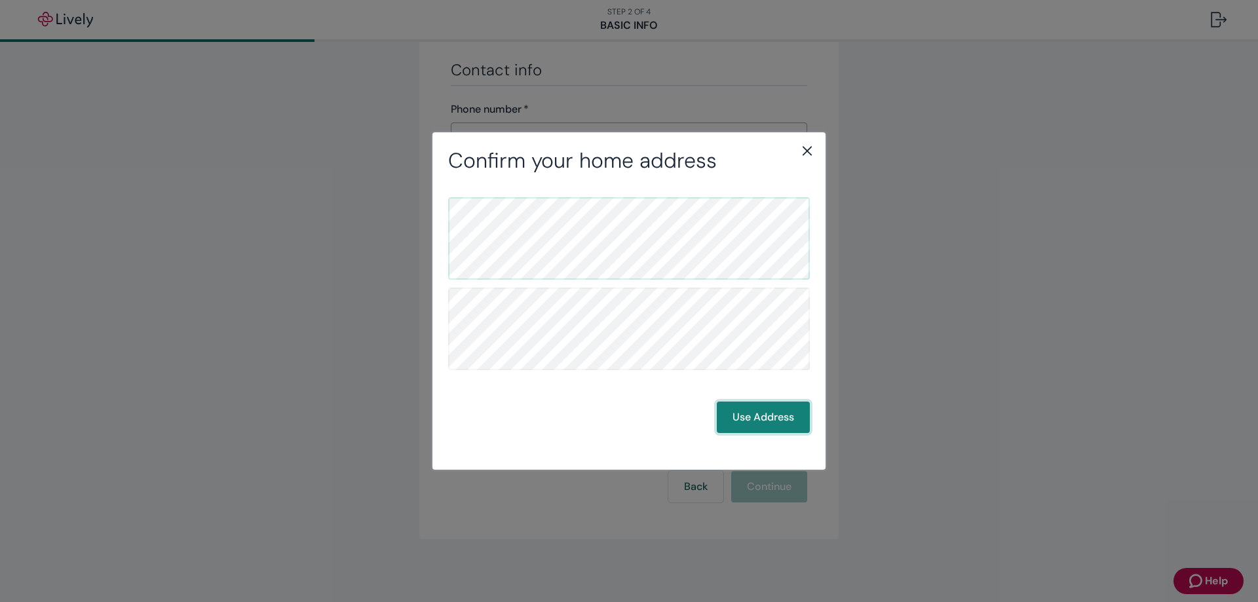
click at [767, 409] on button "Use Address" at bounding box center [763, 417] width 93 height 31
click at [759, 412] on button "Use Address" at bounding box center [763, 417] width 93 height 31
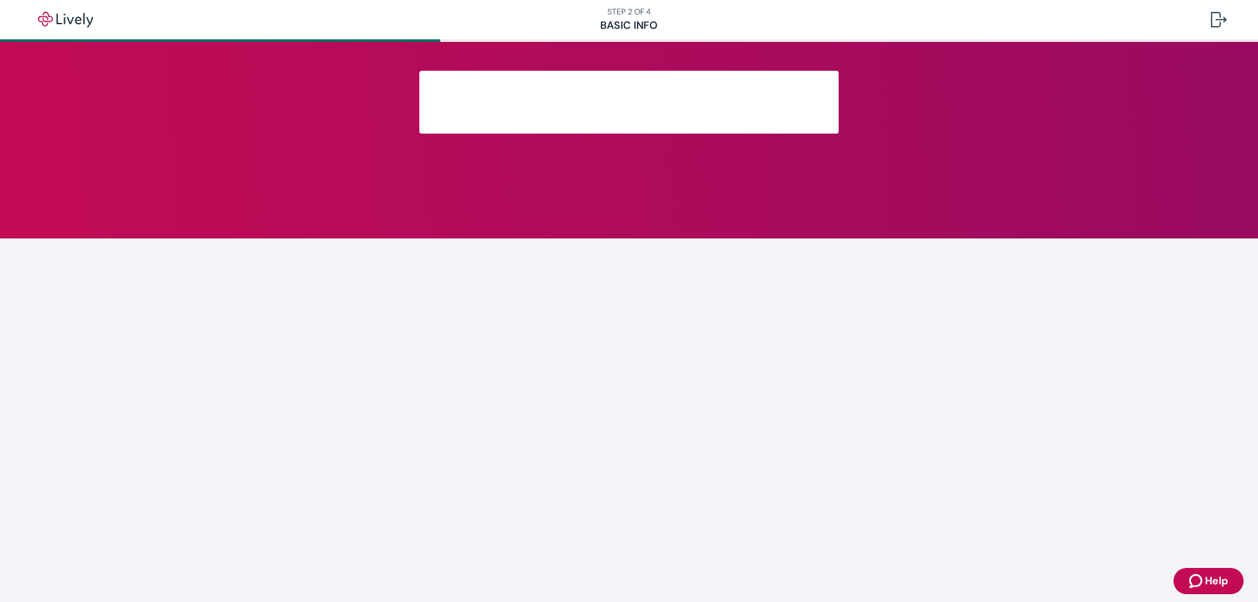
scroll to position [141, 0]
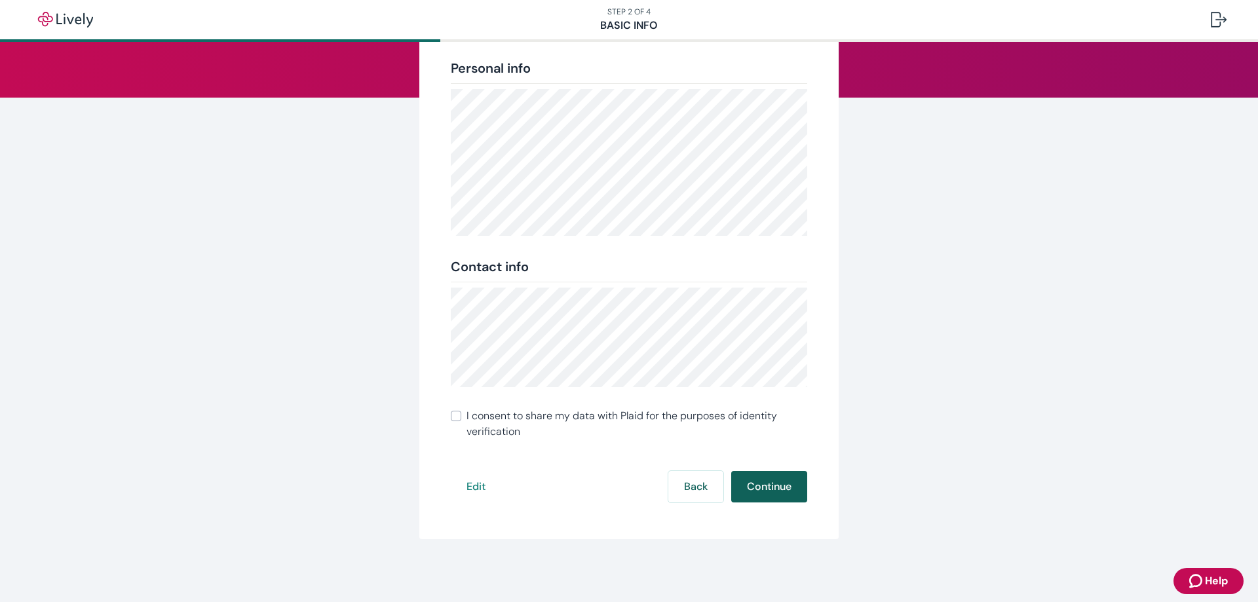
click at [760, 493] on button "Continue" at bounding box center [769, 486] width 76 height 31
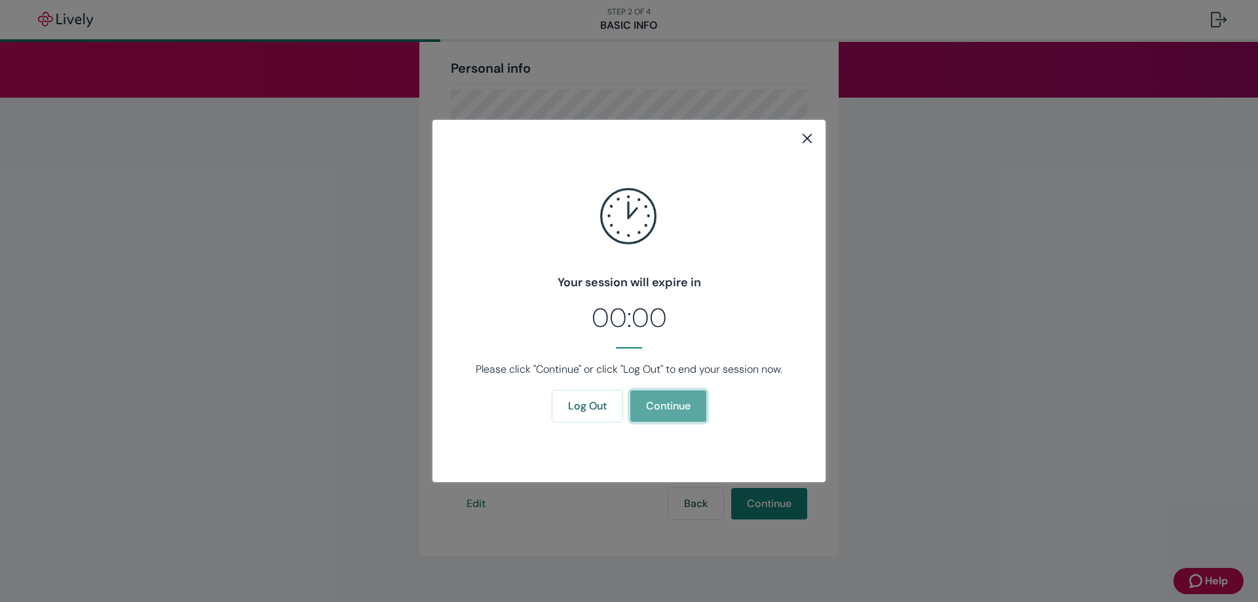
click at [680, 407] on button "Continue" at bounding box center [668, 406] width 76 height 31
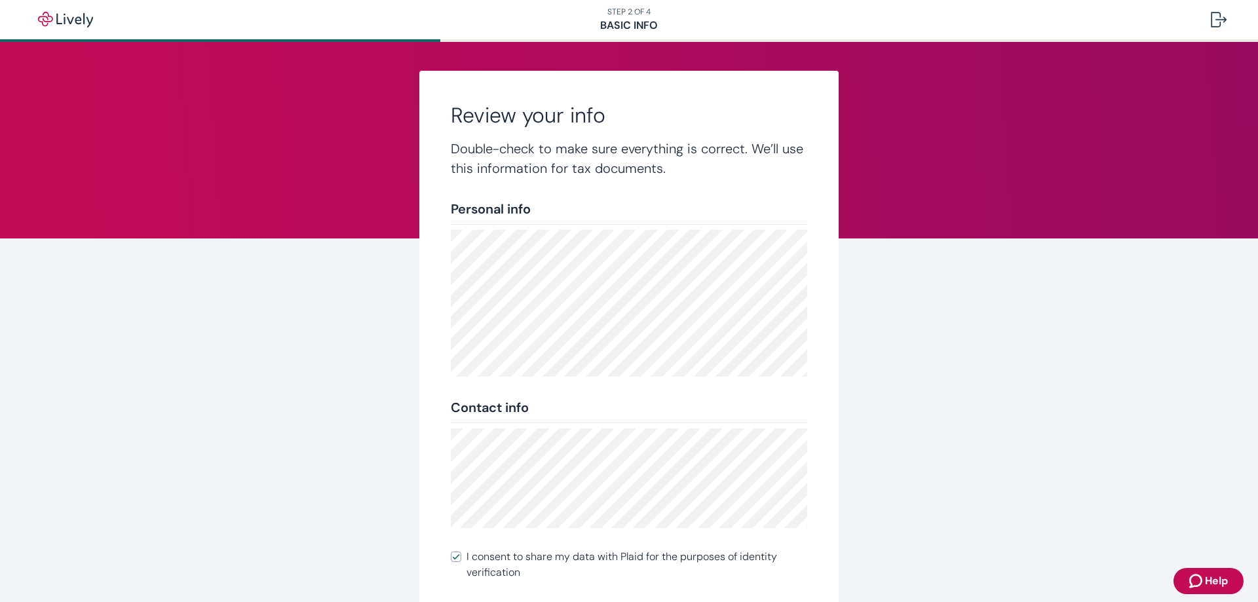
scroll to position [141, 0]
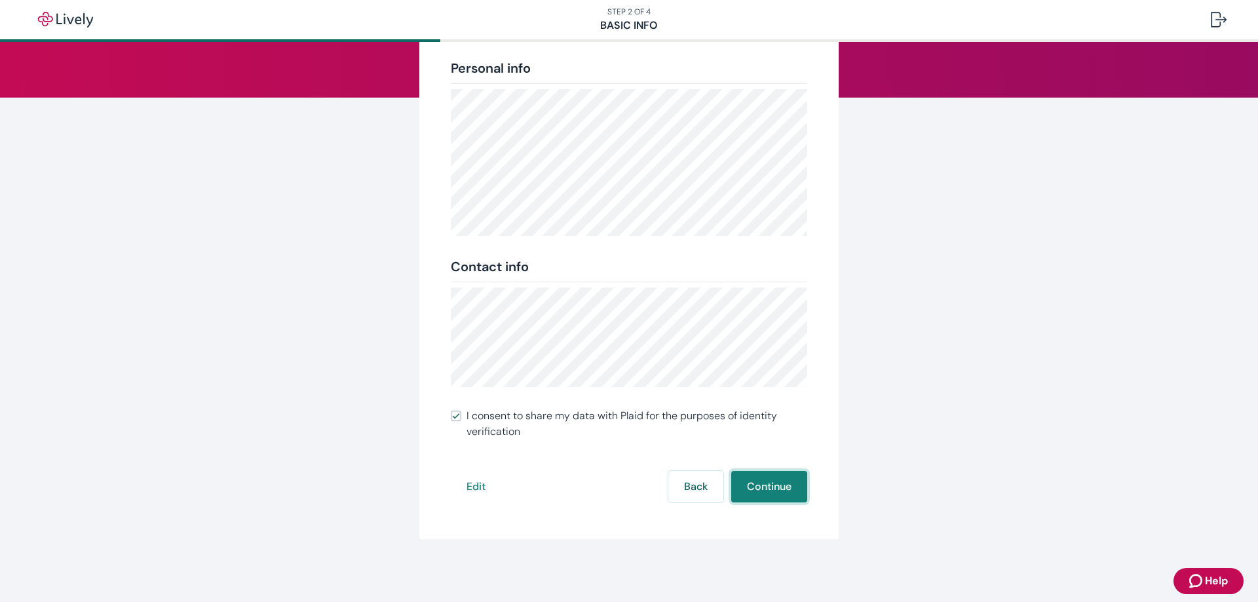
click at [800, 495] on button "Continue" at bounding box center [769, 486] width 76 height 31
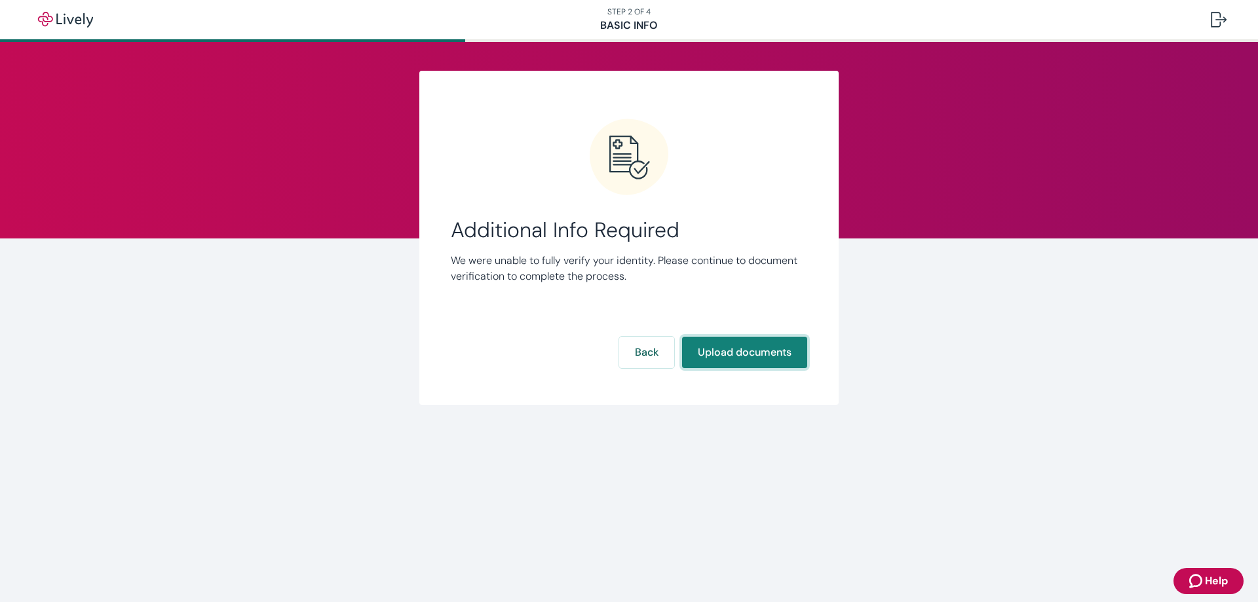
click at [752, 356] on button "Upload documents" at bounding box center [744, 352] width 125 height 31
click at [726, 349] on button "Upload documents" at bounding box center [744, 352] width 125 height 31
click at [739, 351] on button "Upload documents" at bounding box center [744, 352] width 125 height 31
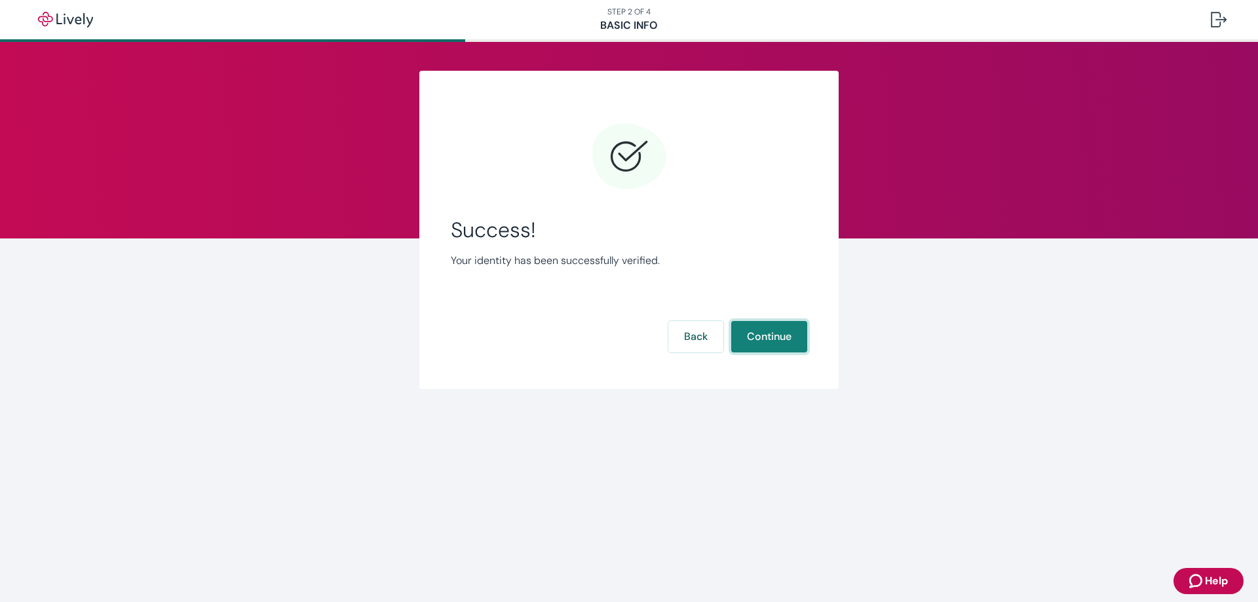
click at [760, 328] on button "Continue" at bounding box center [769, 336] width 76 height 31
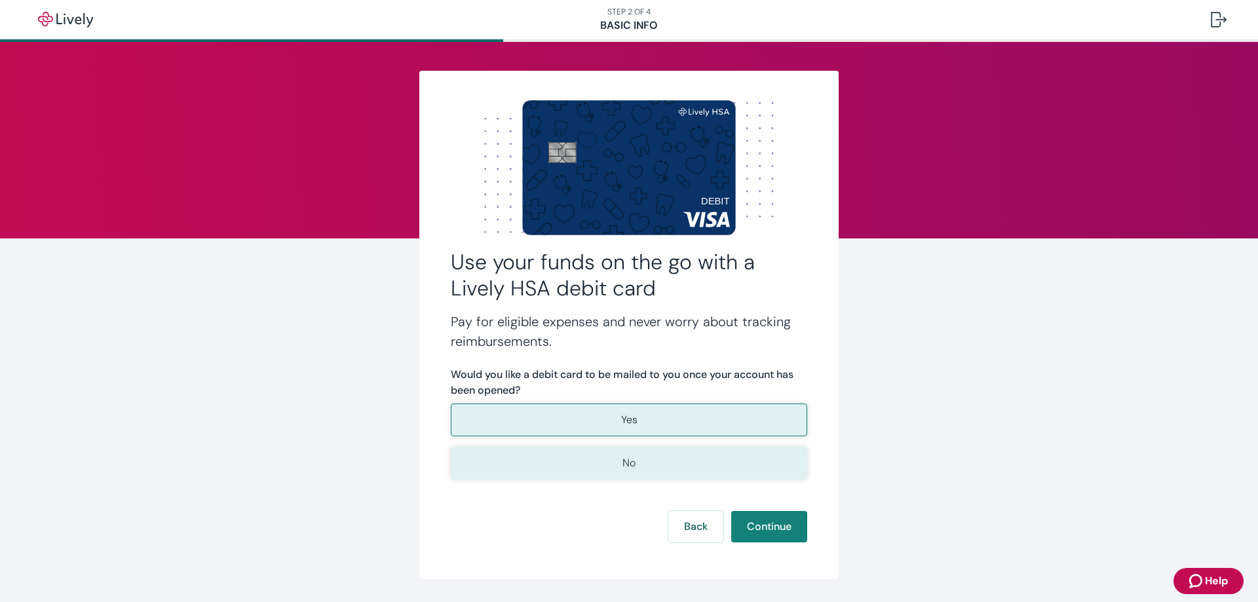
click at [665, 472] on button "No" at bounding box center [629, 463] width 357 height 33
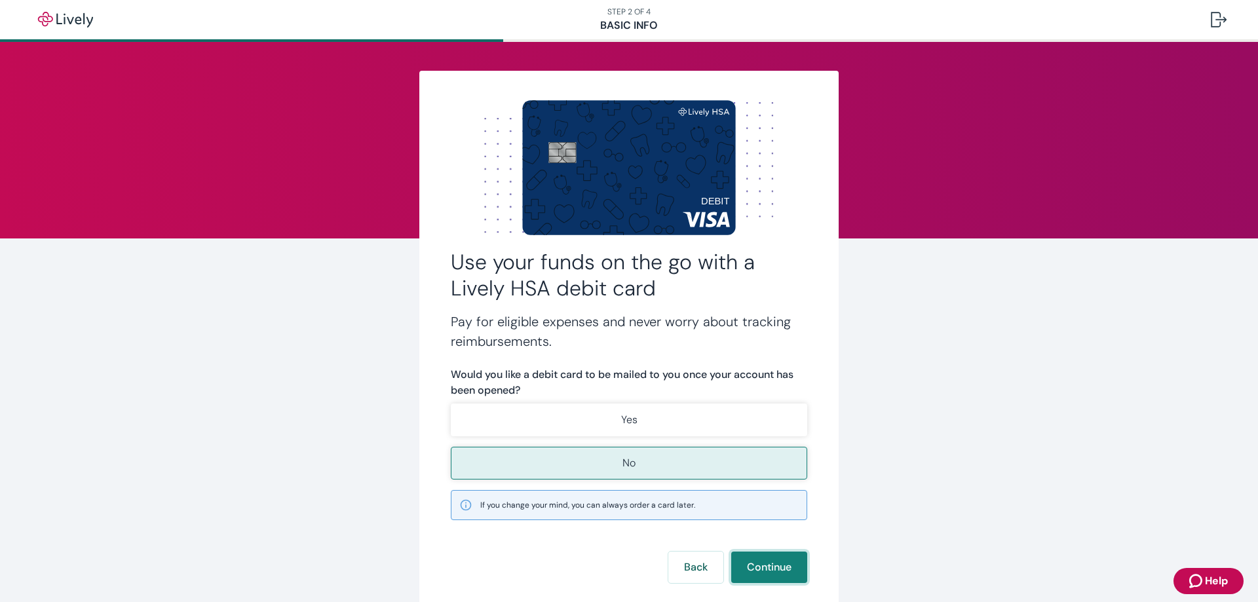
click at [762, 566] on button "Continue" at bounding box center [769, 567] width 76 height 31
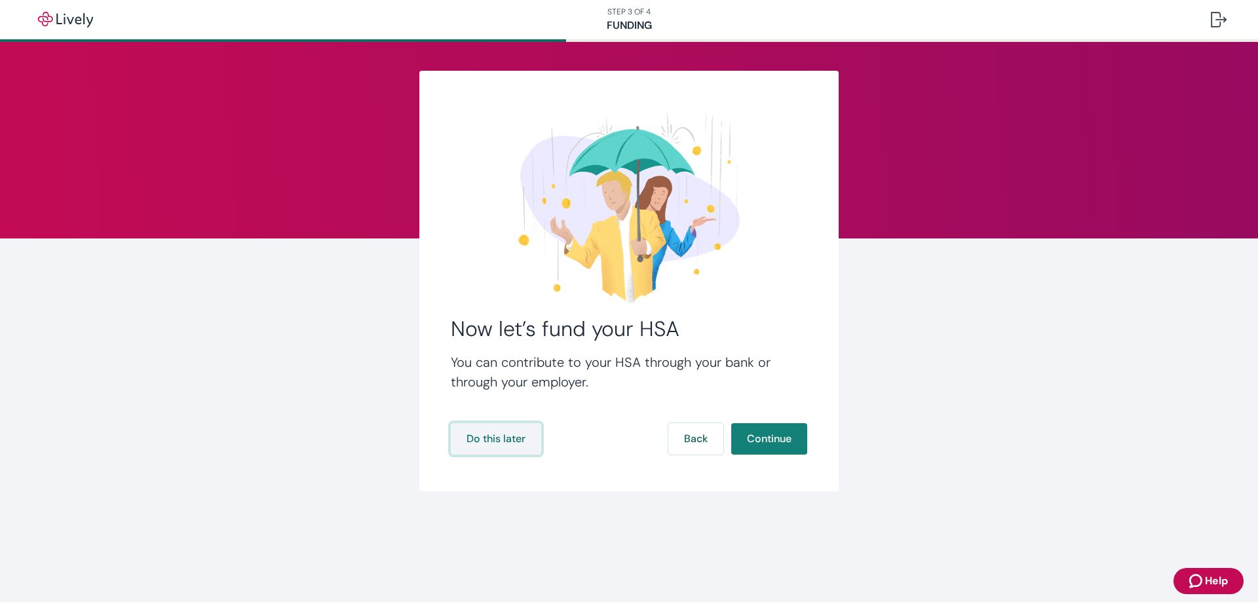
click at [511, 438] on button "Do this later" at bounding box center [496, 438] width 90 height 31
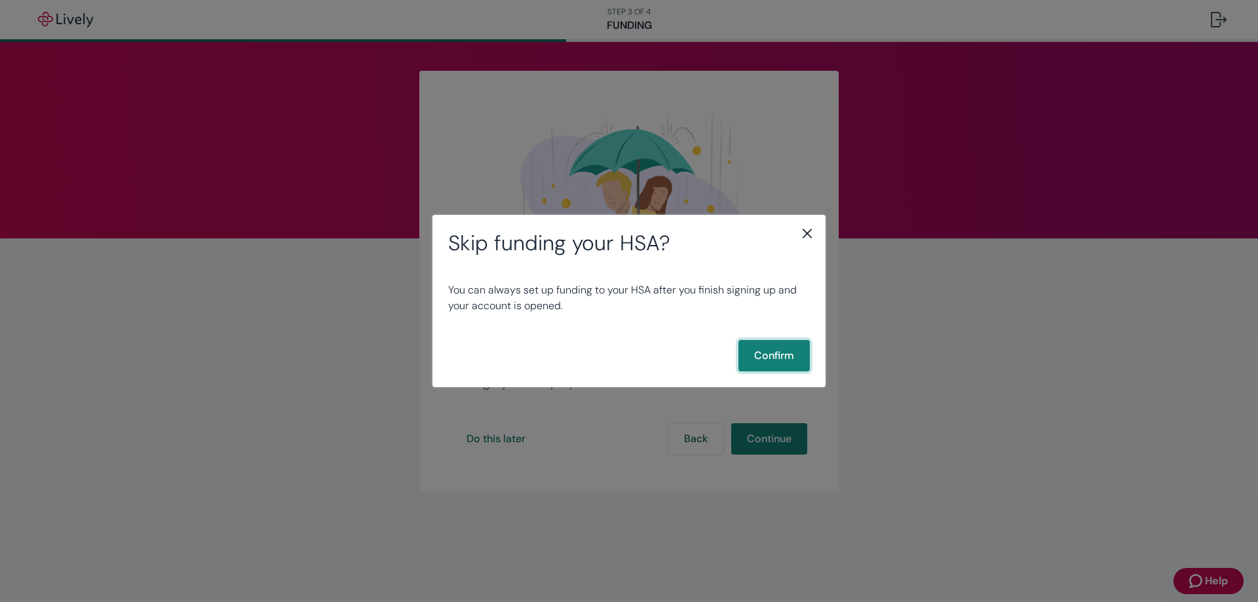
click at [802, 353] on button "Confirm" at bounding box center [774, 355] width 71 height 31
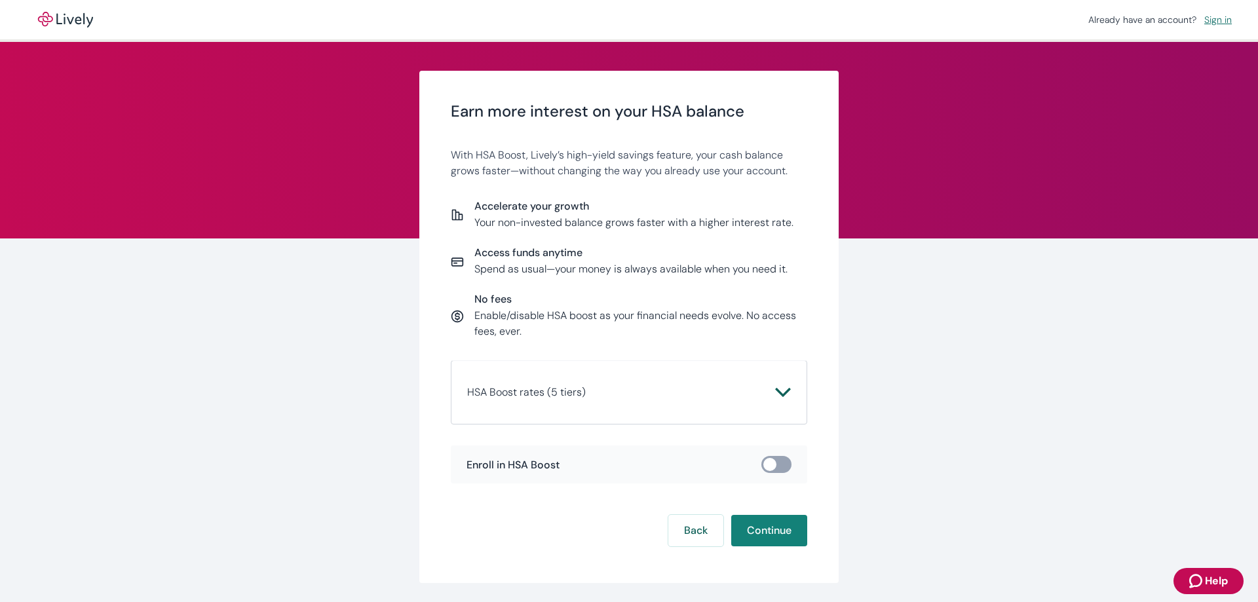
click at [783, 463] on input "checkbox" at bounding box center [769, 464] width 39 height 13
checkbox input "true"
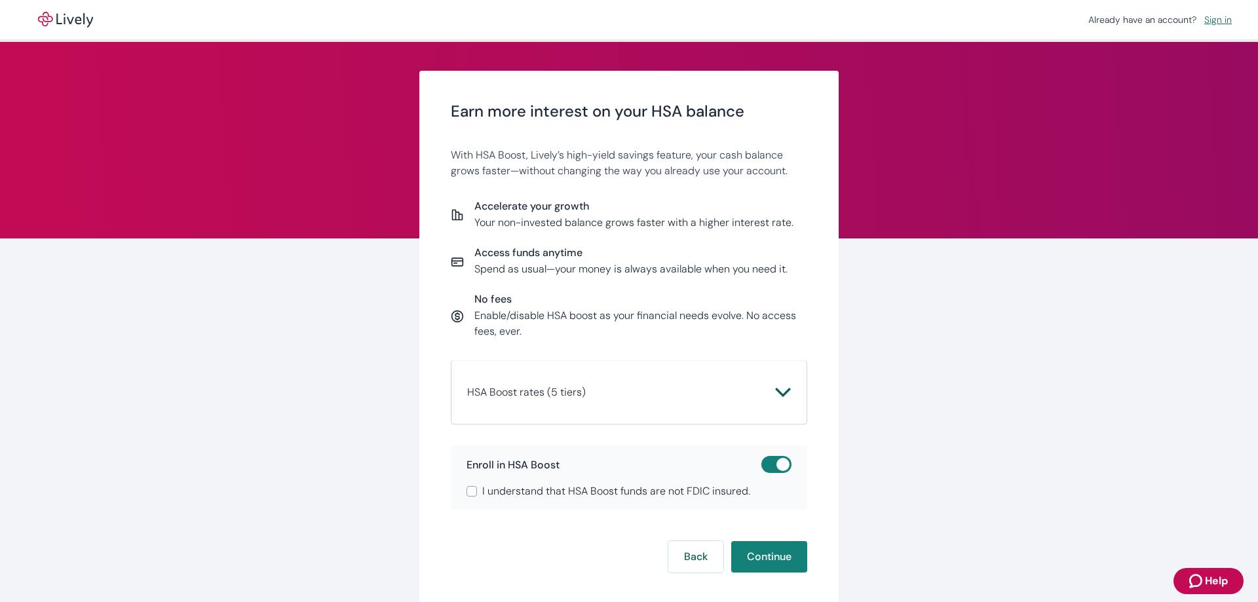
click at [640, 485] on span "I understand that HSA Boost funds are not FDIC insured." at bounding box center [616, 492] width 268 height 16
click at [477, 486] on input "I understand that HSA Boost funds are not FDIC insured." at bounding box center [472, 491] width 10 height 10
checkbox input "true"
click at [770, 559] on button "Continue" at bounding box center [769, 556] width 76 height 31
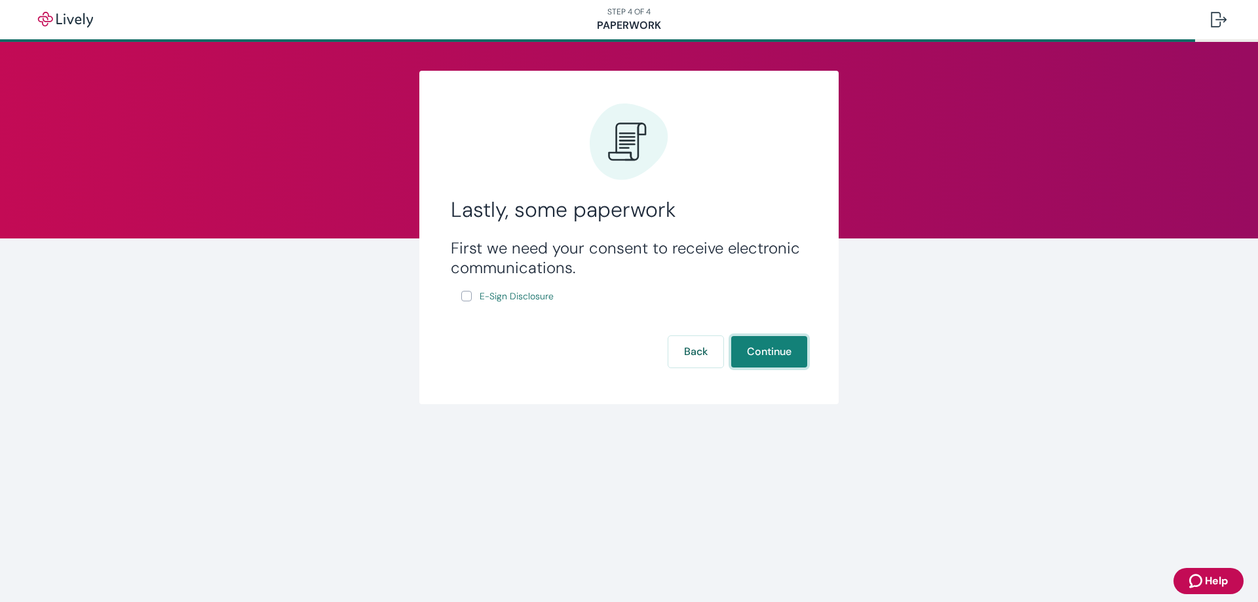
click at [758, 350] on button "Continue" at bounding box center [769, 351] width 76 height 31
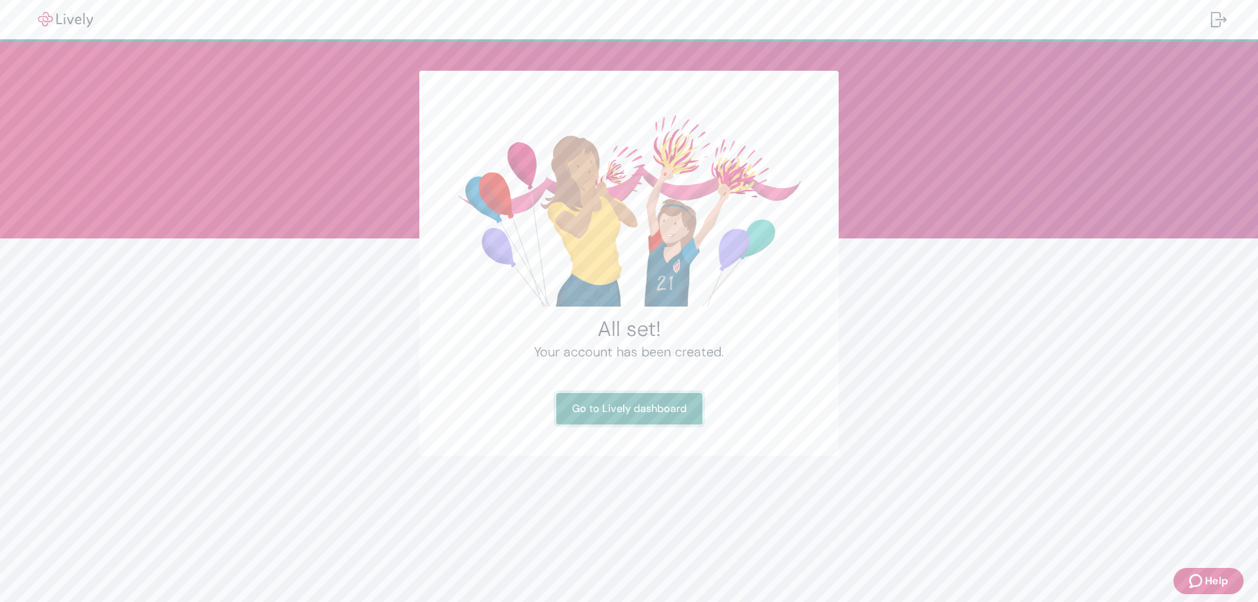
click at [629, 408] on link "Go to Lively dashboard" at bounding box center [629, 408] width 146 height 31
